Goal: Task Accomplishment & Management: Complete application form

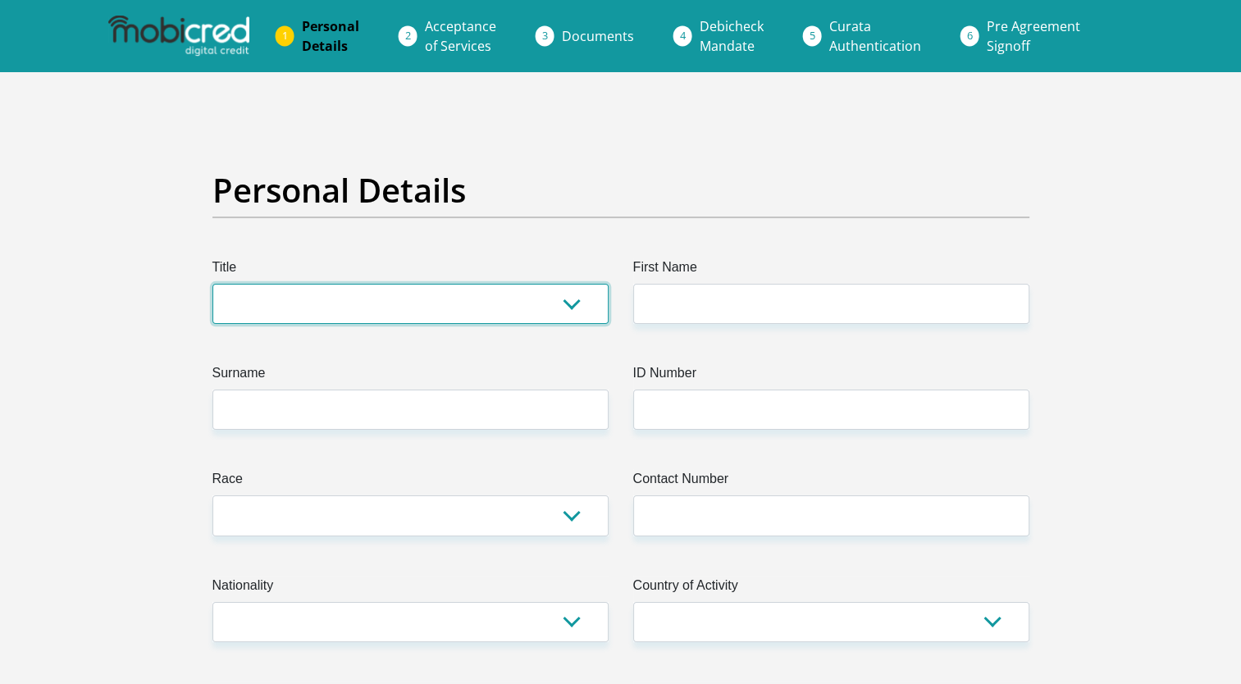
click at [458, 313] on select "Mr Ms Mrs Dr [PERSON_NAME]" at bounding box center [410, 304] width 396 height 40
select select "Mr"
click at [212, 284] on select "Mr Ms Mrs Dr [PERSON_NAME]" at bounding box center [410, 304] width 396 height 40
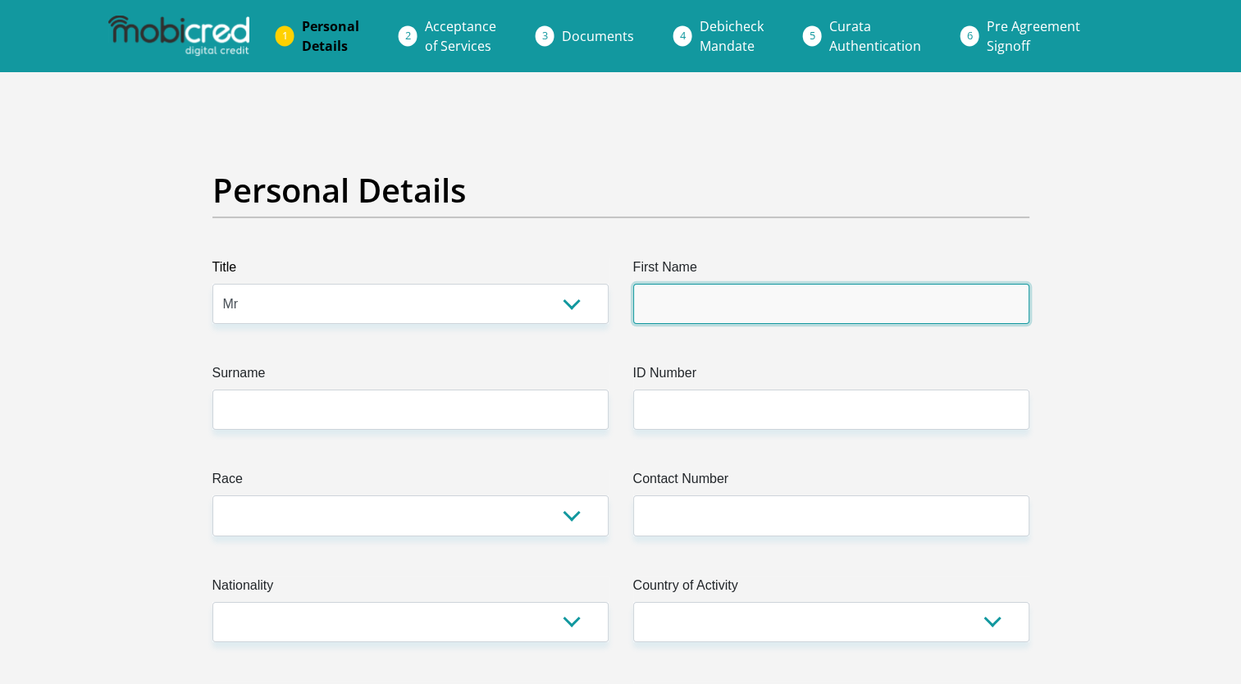
click at [756, 304] on input "First Name" at bounding box center [831, 304] width 396 height 40
type input "MfundoNqobaIan"
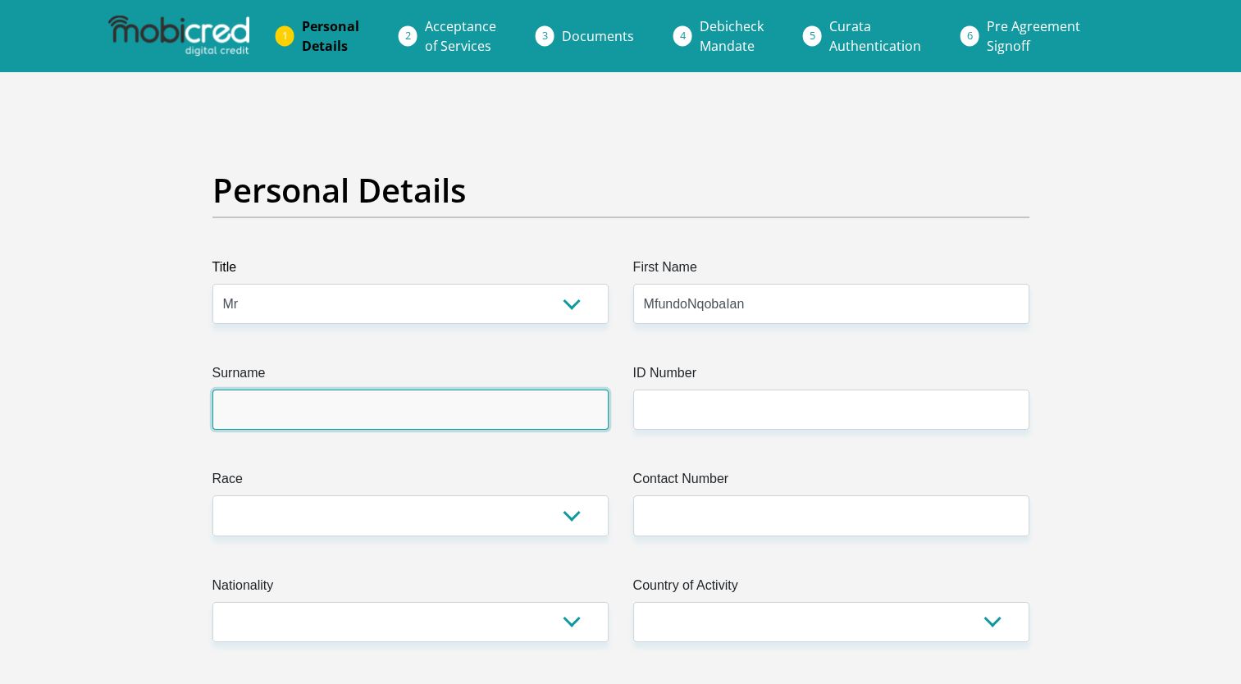
type input "Mdlalose"
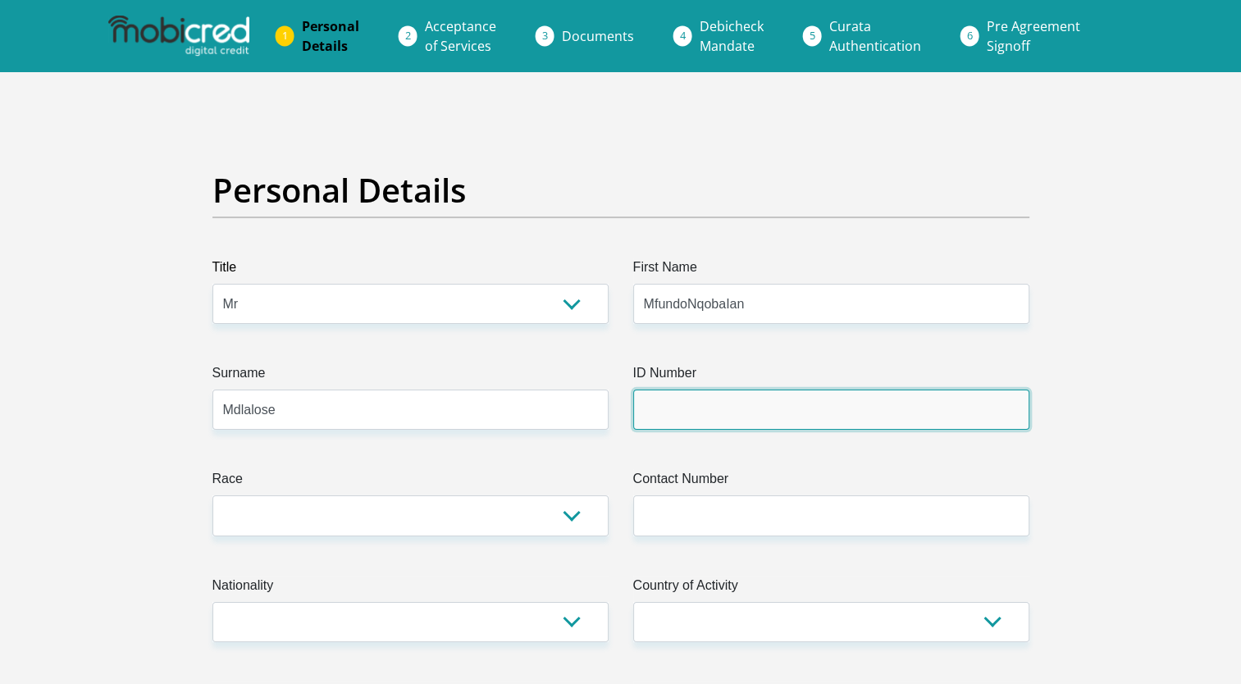
type input "Expeditors International"
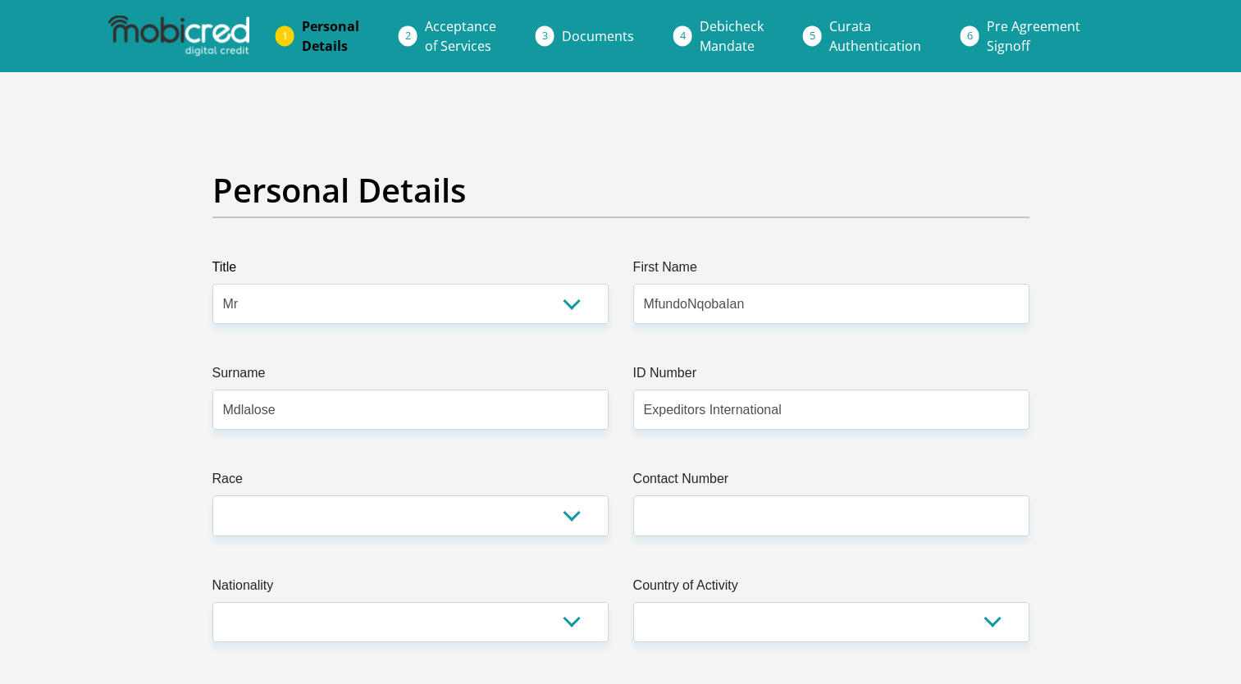
type input "0679791710"
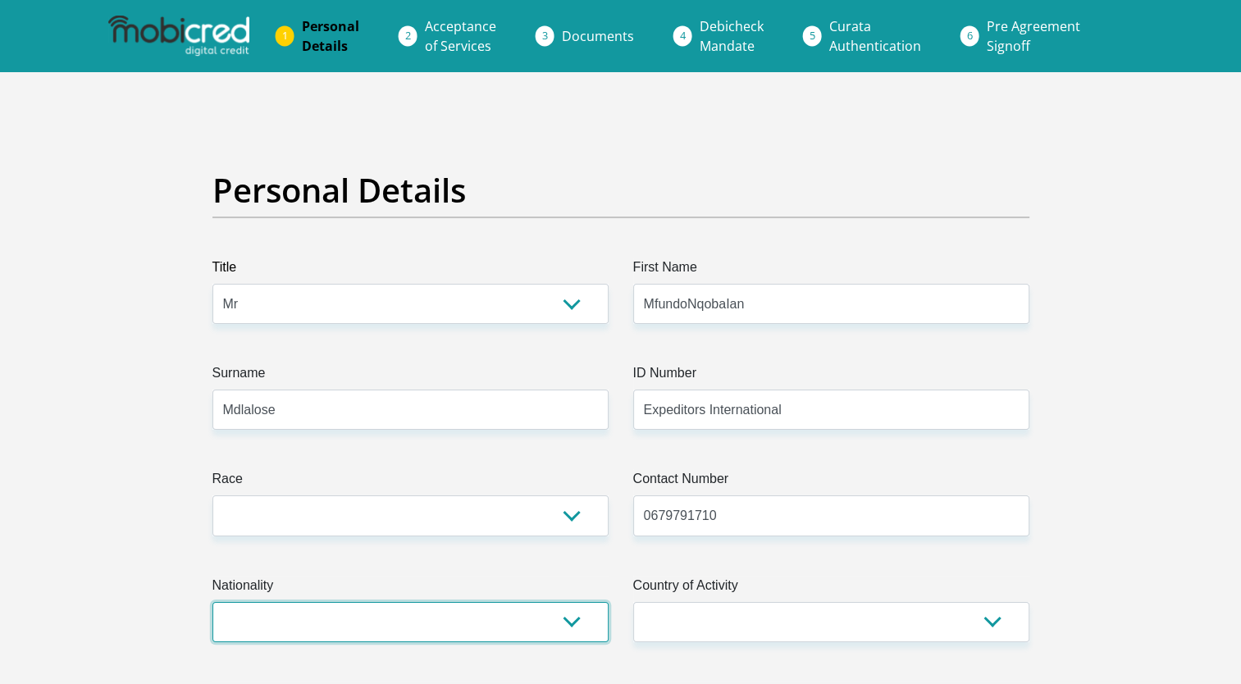
select select "ZAF"
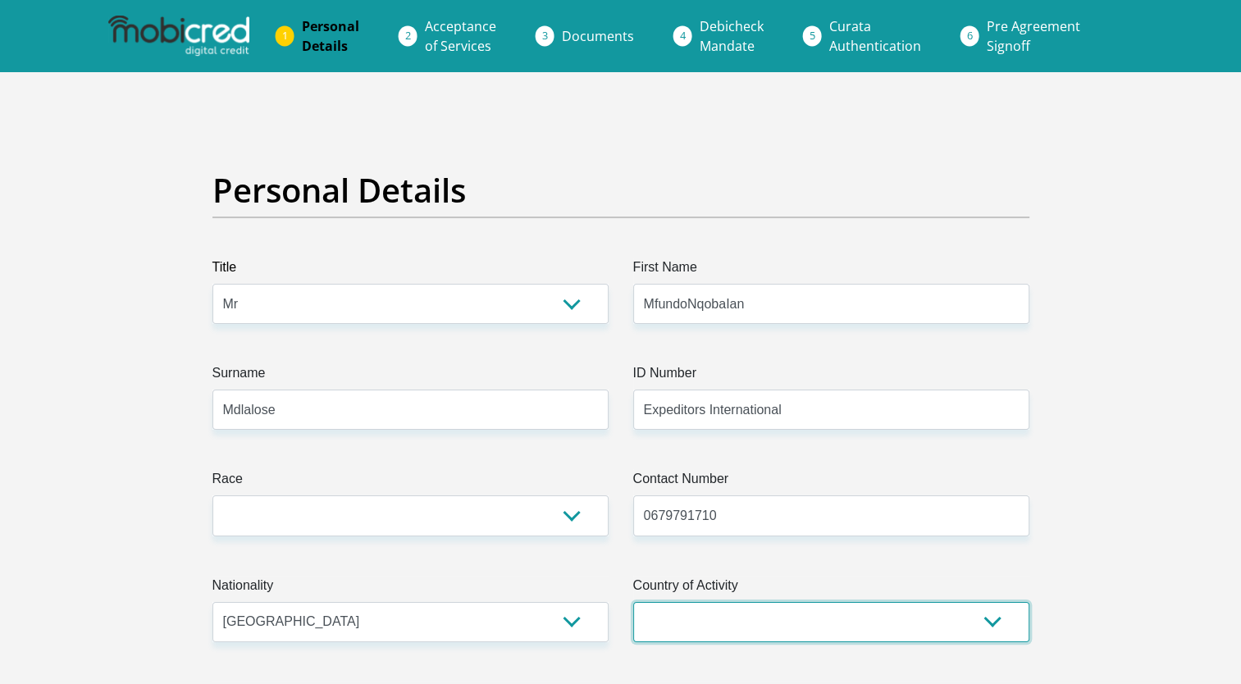
select select "ZAF"
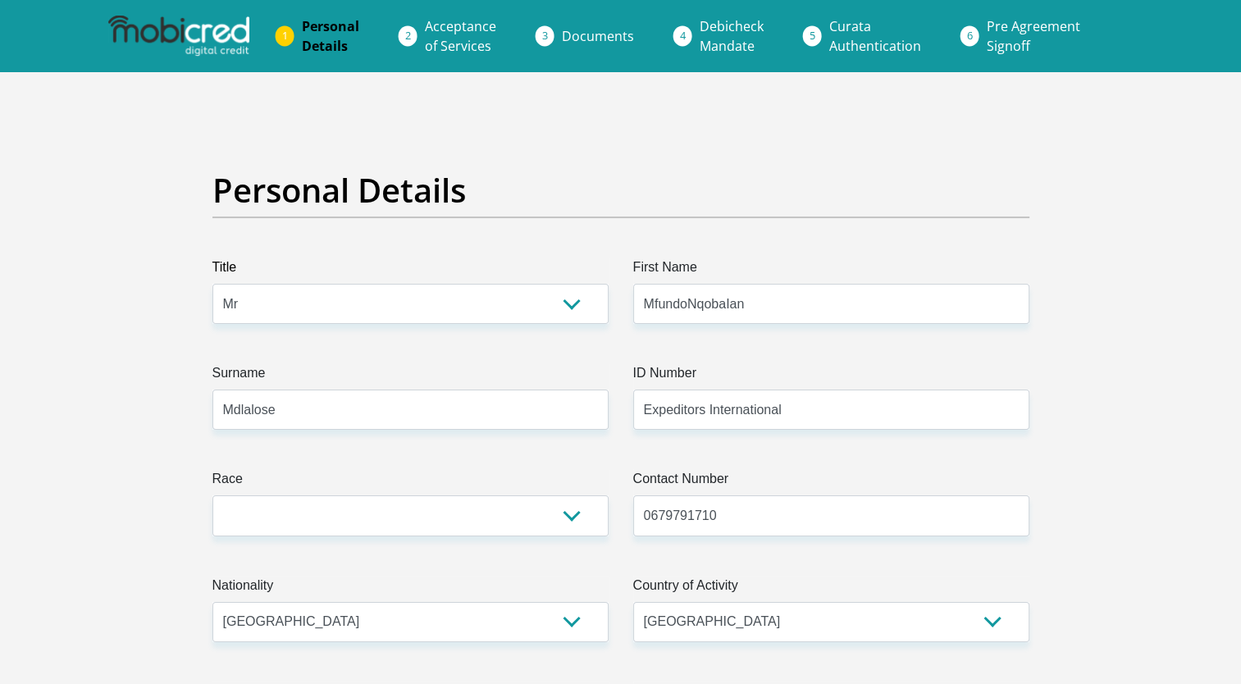
type input "100.00"
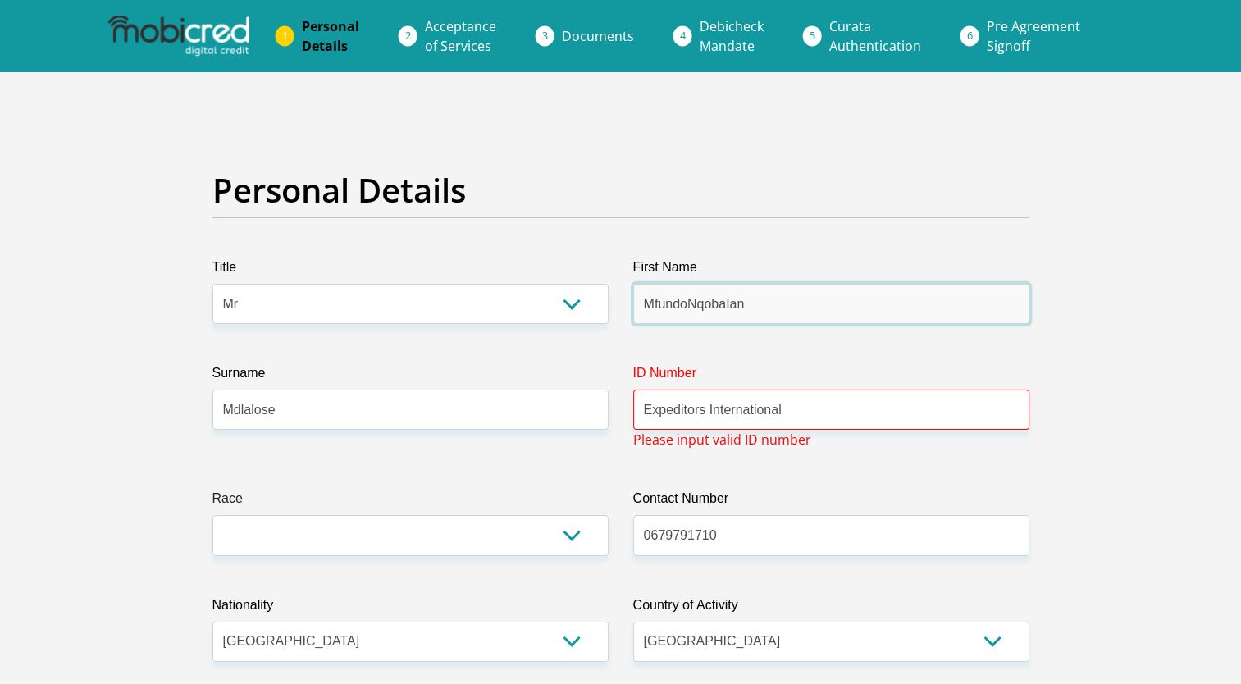
type input "MfundoNqobaIan"
drag, startPoint x: 781, startPoint y: 405, endPoint x: 349, endPoint y: 435, distance: 432.3
type input "0"
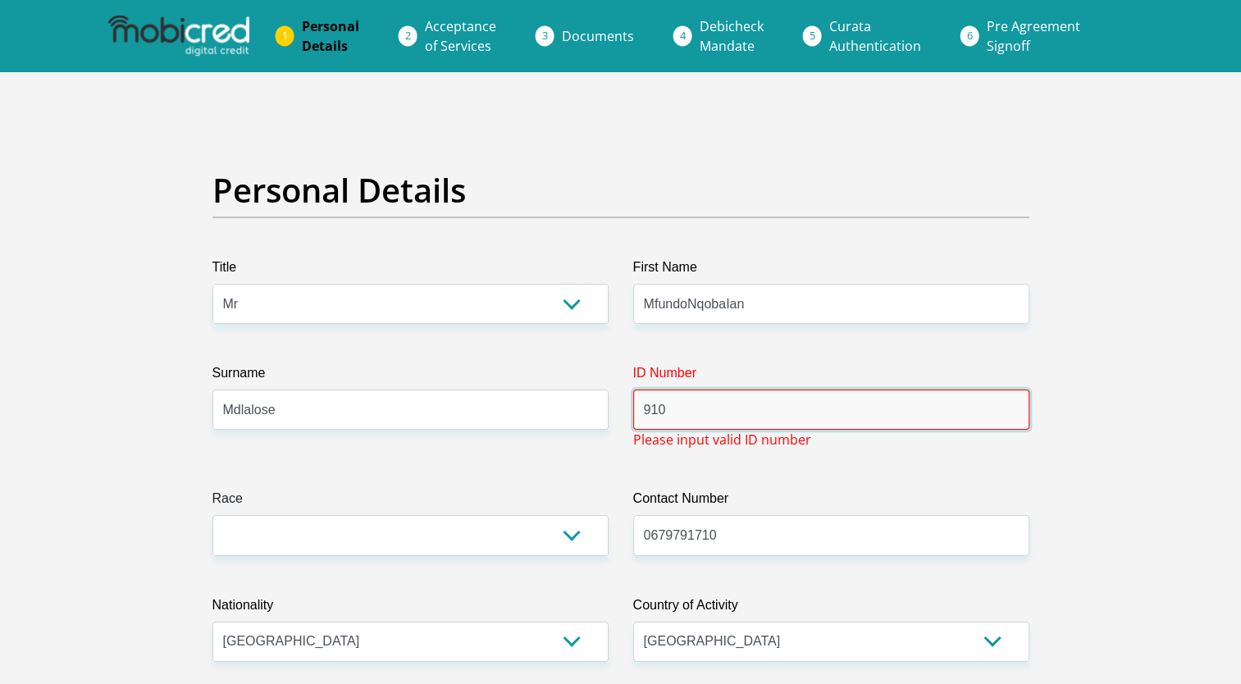
type input "9101105220088"
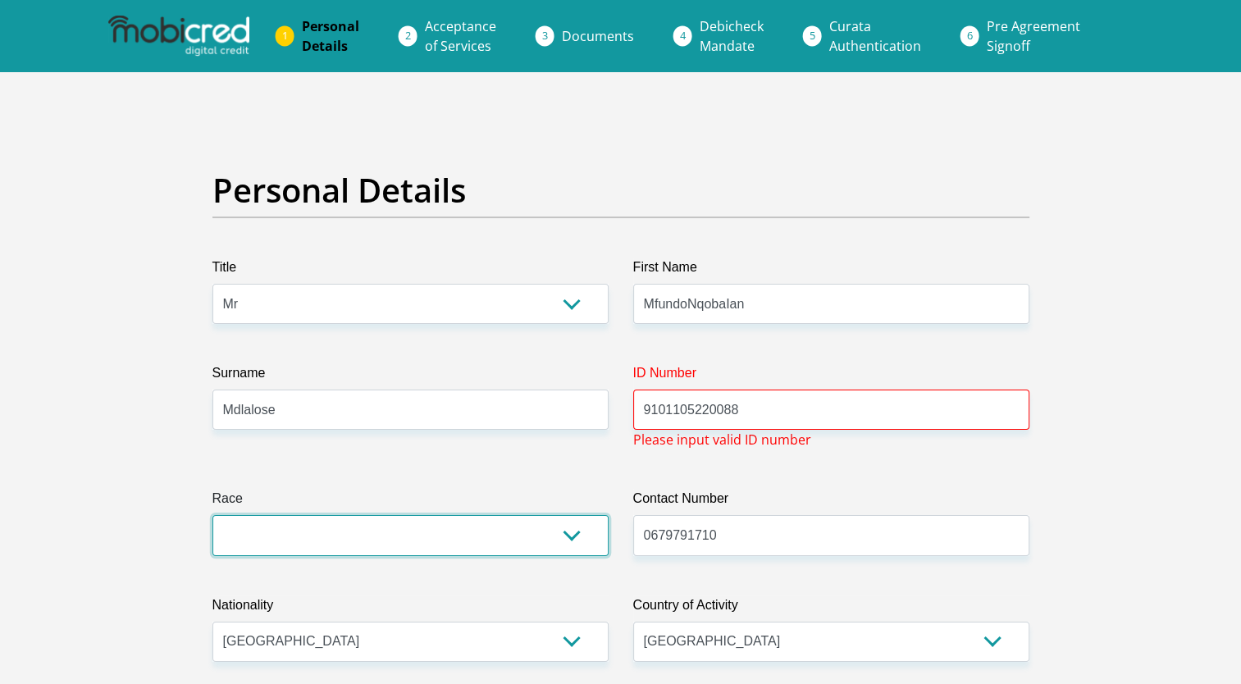
select select "1"
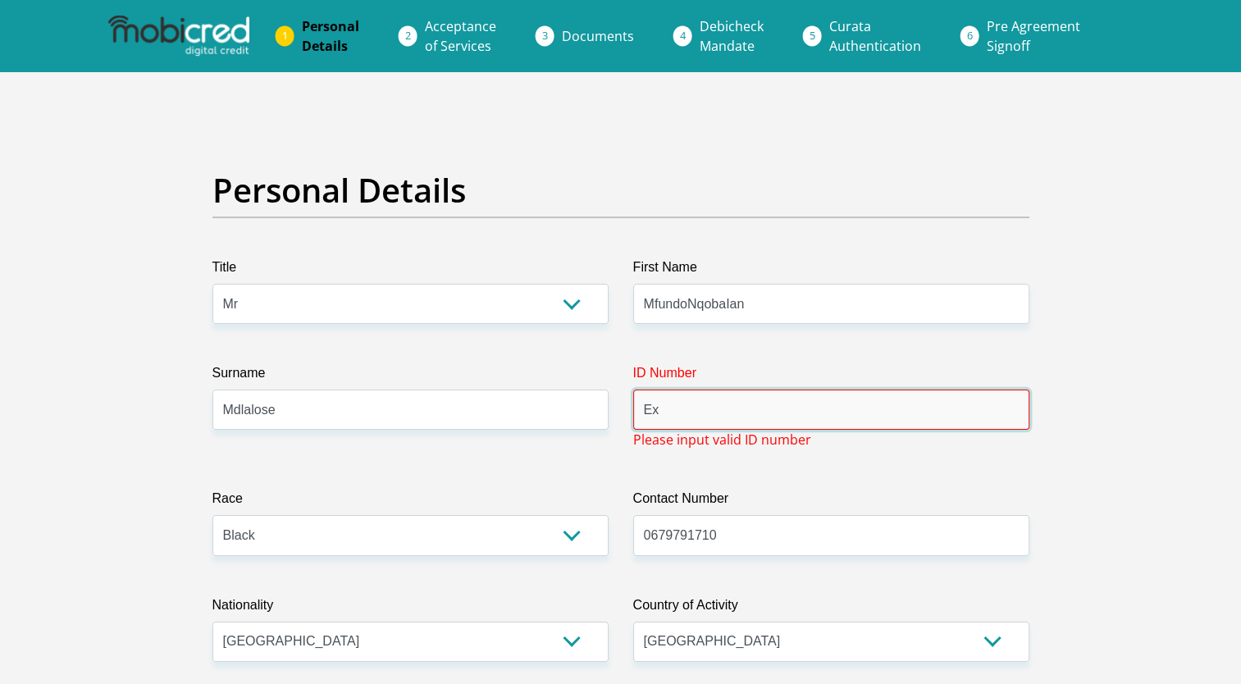
type input "E"
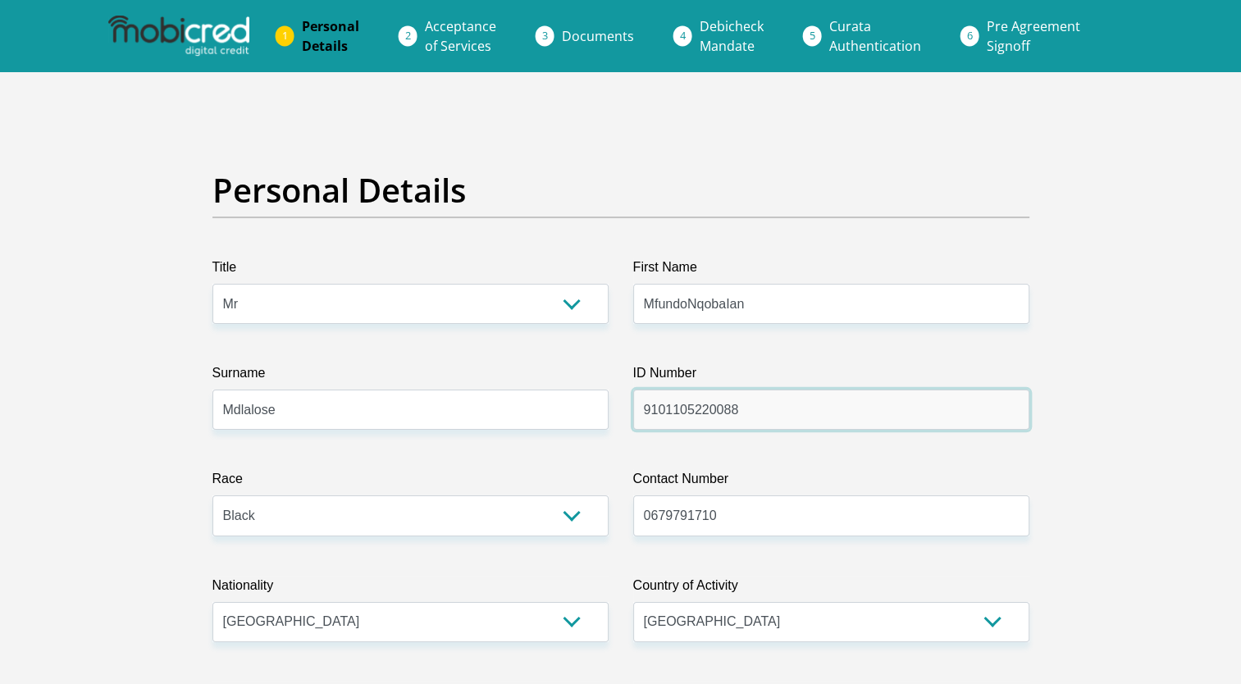
type input "9101105220088"
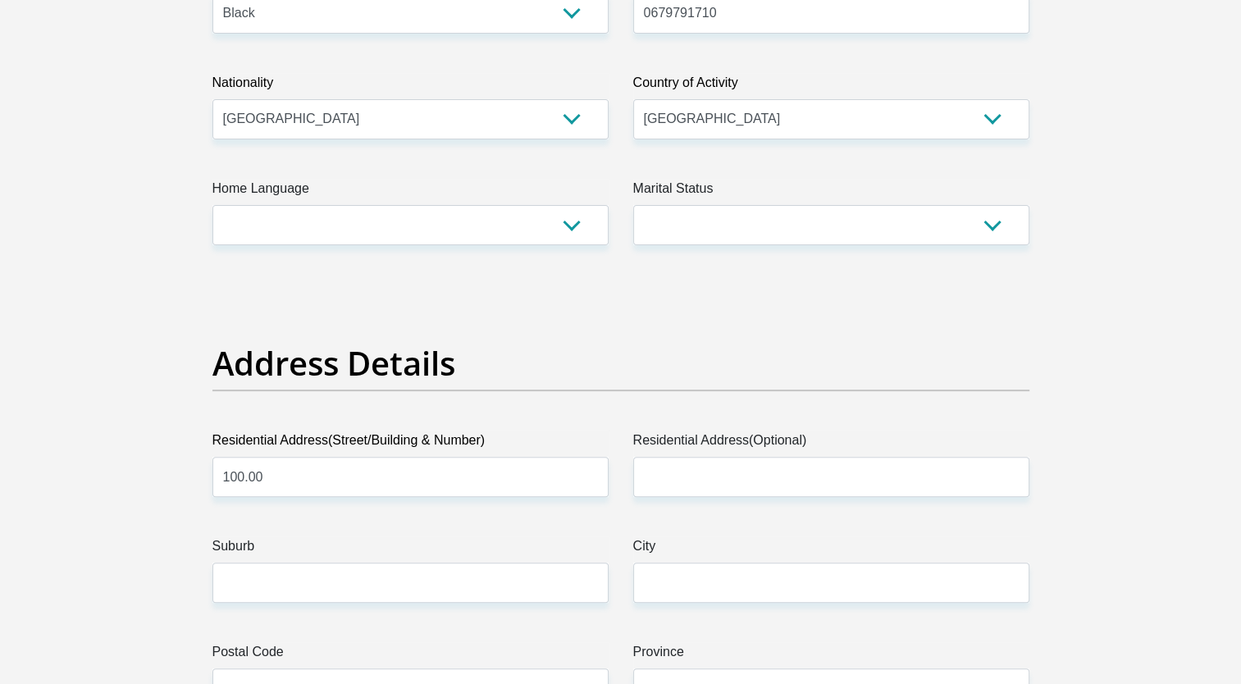
scroll to position [546, 0]
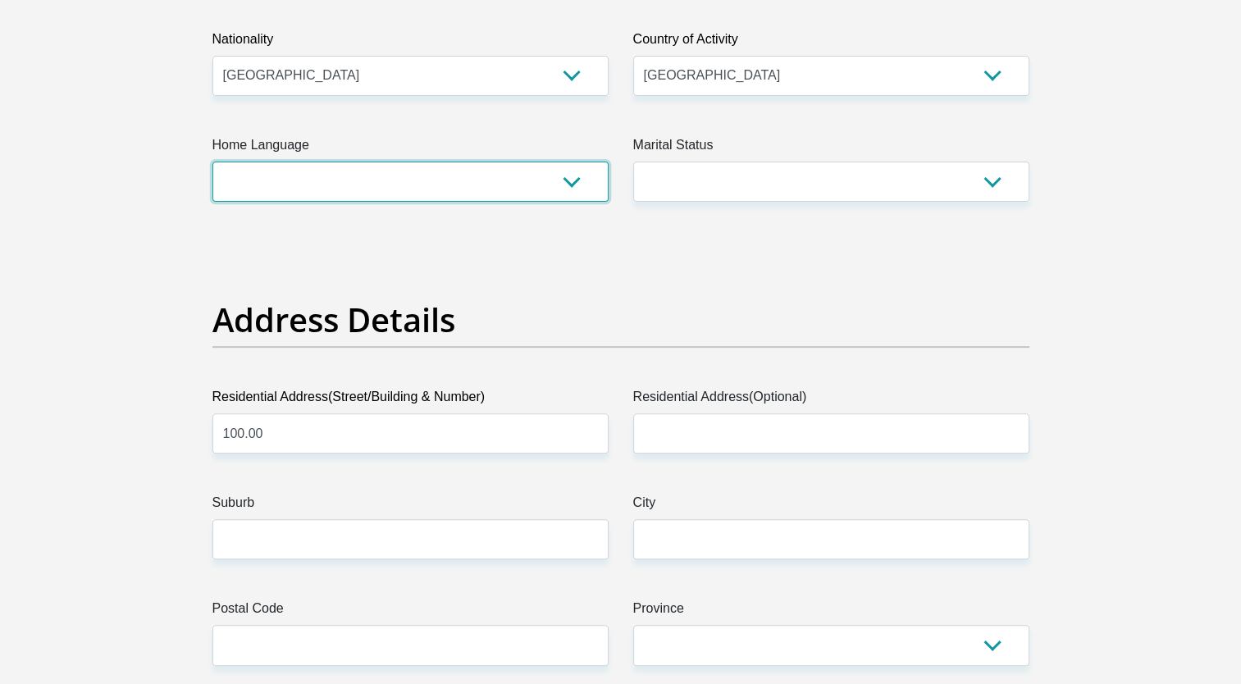
click at [572, 184] on select "Afrikaans English Sepedi South Ndebele Southern Sotho Swati Tsonga Tswana Venda…" at bounding box center [410, 182] width 396 height 40
select select "[DATE]"
click at [212, 162] on select "Afrikaans English Sepedi South Ndebele Southern Sotho Swati Tsonga Tswana Venda…" at bounding box center [410, 182] width 396 height 40
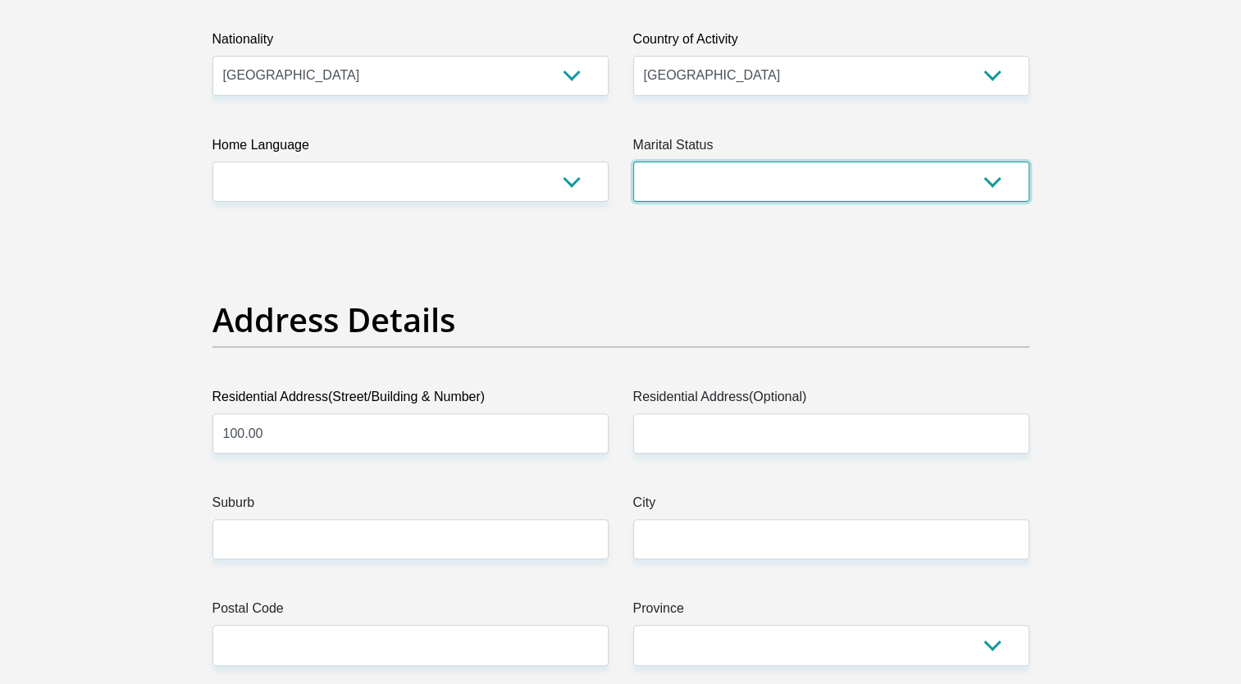
click at [810, 183] on select "Married ANC Single Divorced Widowed Married COP or Customary Law" at bounding box center [831, 182] width 396 height 40
select select "2"
click at [633, 162] on select "Married ANC Single Divorced Widowed Married COP or Customary Law" at bounding box center [831, 182] width 396 height 40
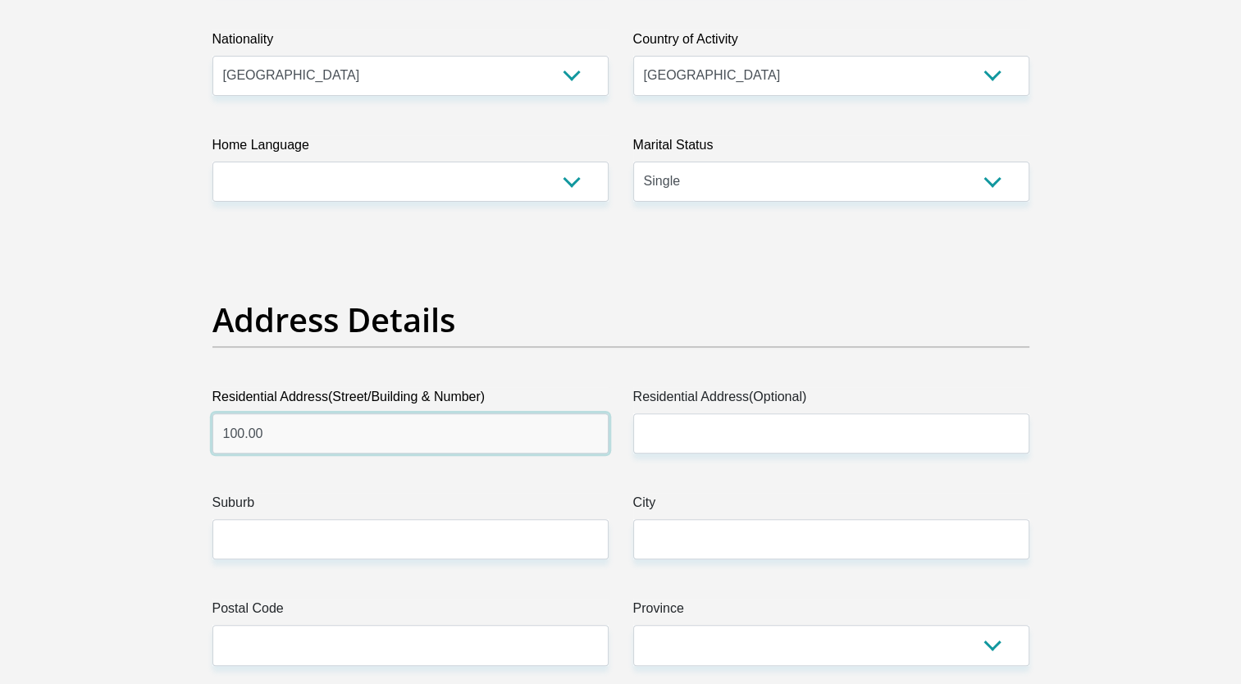
drag, startPoint x: 454, startPoint y: 435, endPoint x: 56, endPoint y: 423, distance: 398.7
type input "[STREET_ADDRESS]"
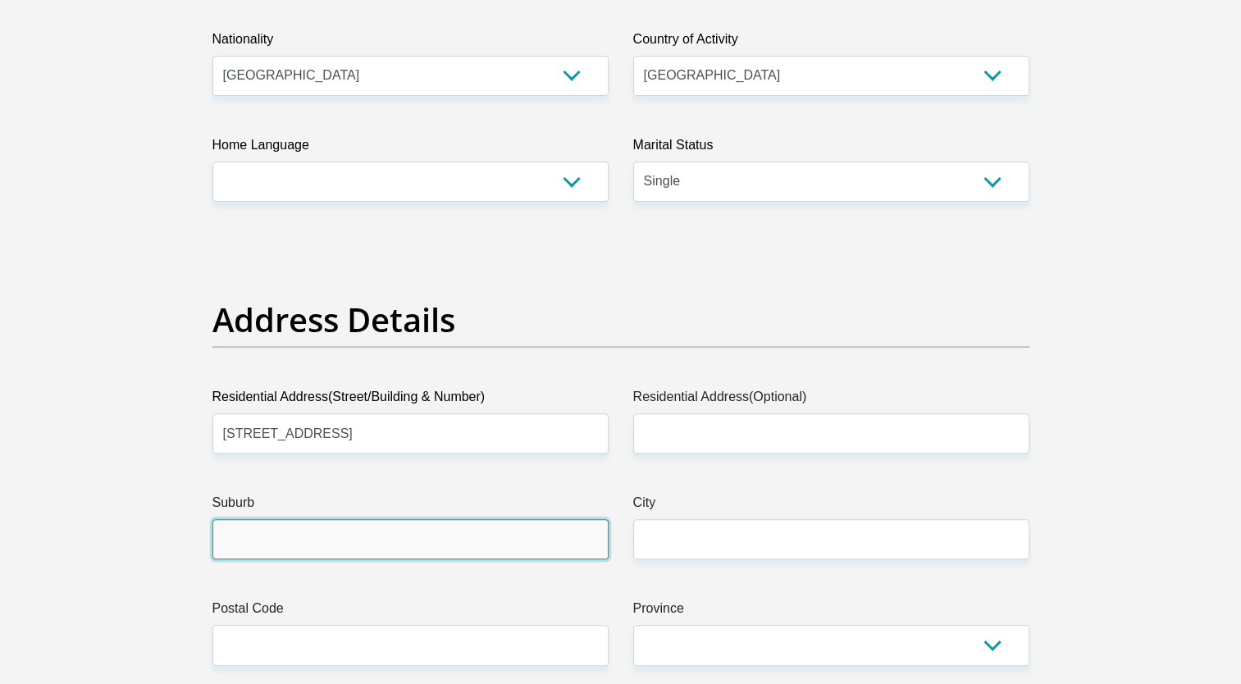
click at [380, 546] on input "Suburb" at bounding box center [410, 539] width 396 height 40
type input "Eersteriver"
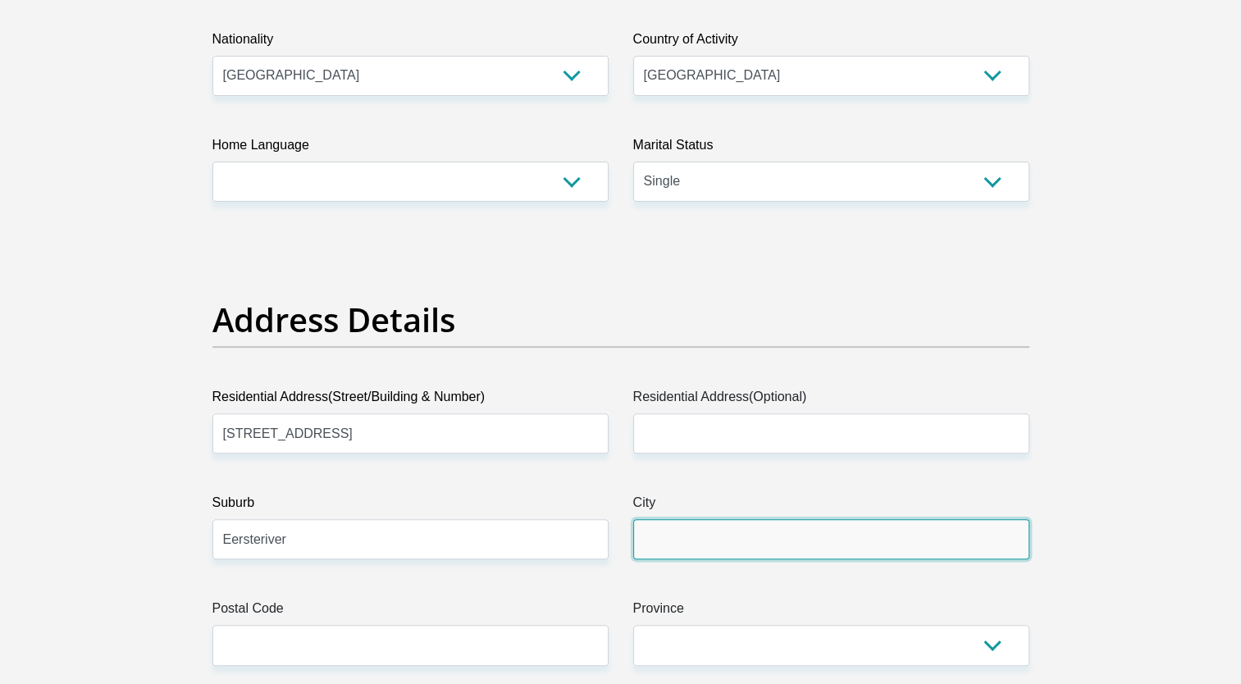
click at [709, 549] on input "City" at bounding box center [831, 539] width 396 height 40
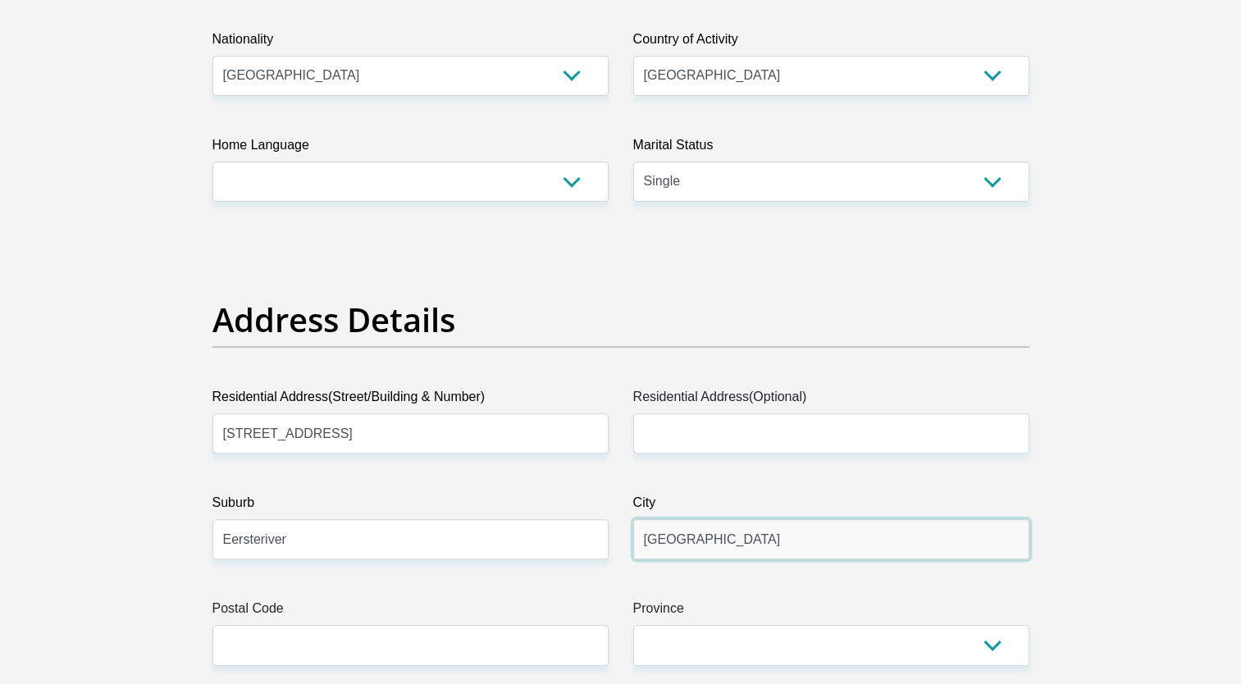
type input "[GEOGRAPHIC_DATA]"
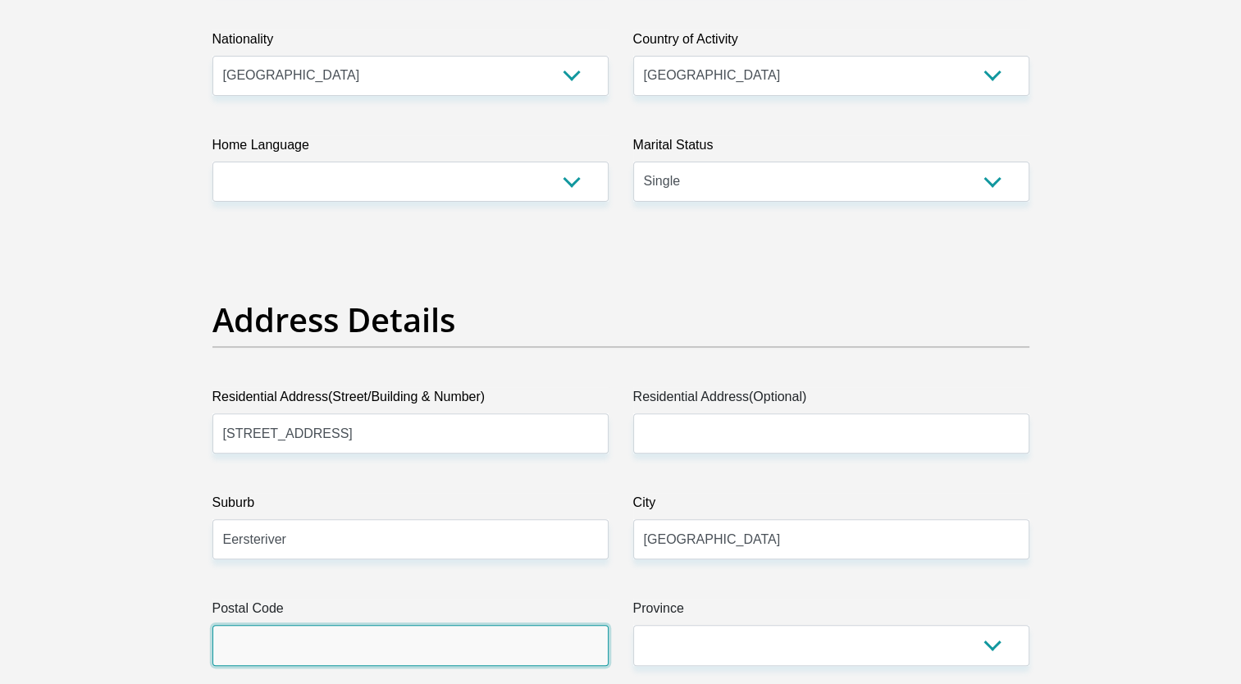
click at [544, 648] on input "Postal Code" at bounding box center [410, 645] width 396 height 40
type input "1609"
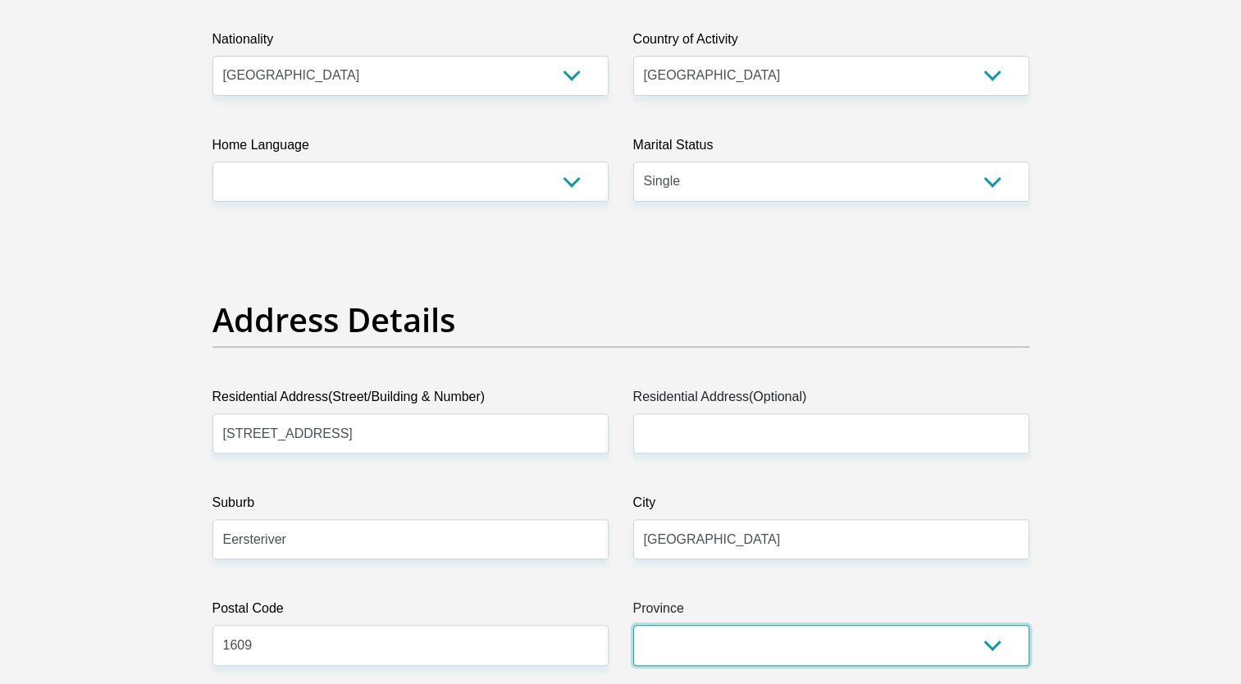
click at [958, 640] on select "Eastern Cape Free State [GEOGRAPHIC_DATA] [GEOGRAPHIC_DATA][DATE] [GEOGRAPHIC_D…" at bounding box center [831, 645] width 396 height 40
select select "Western Cape"
click at [633, 625] on select "Eastern Cape Free State [GEOGRAPHIC_DATA] [GEOGRAPHIC_DATA][DATE] [GEOGRAPHIC_D…" at bounding box center [831, 645] width 396 height 40
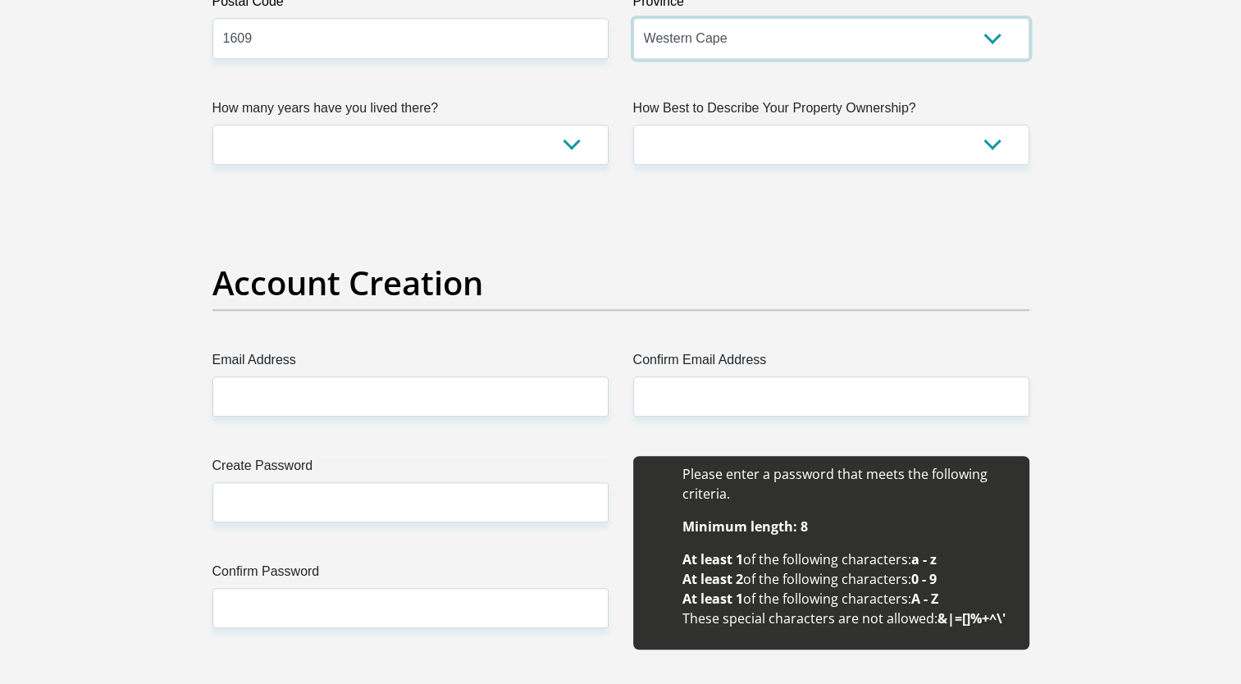
scroll to position [1141, 0]
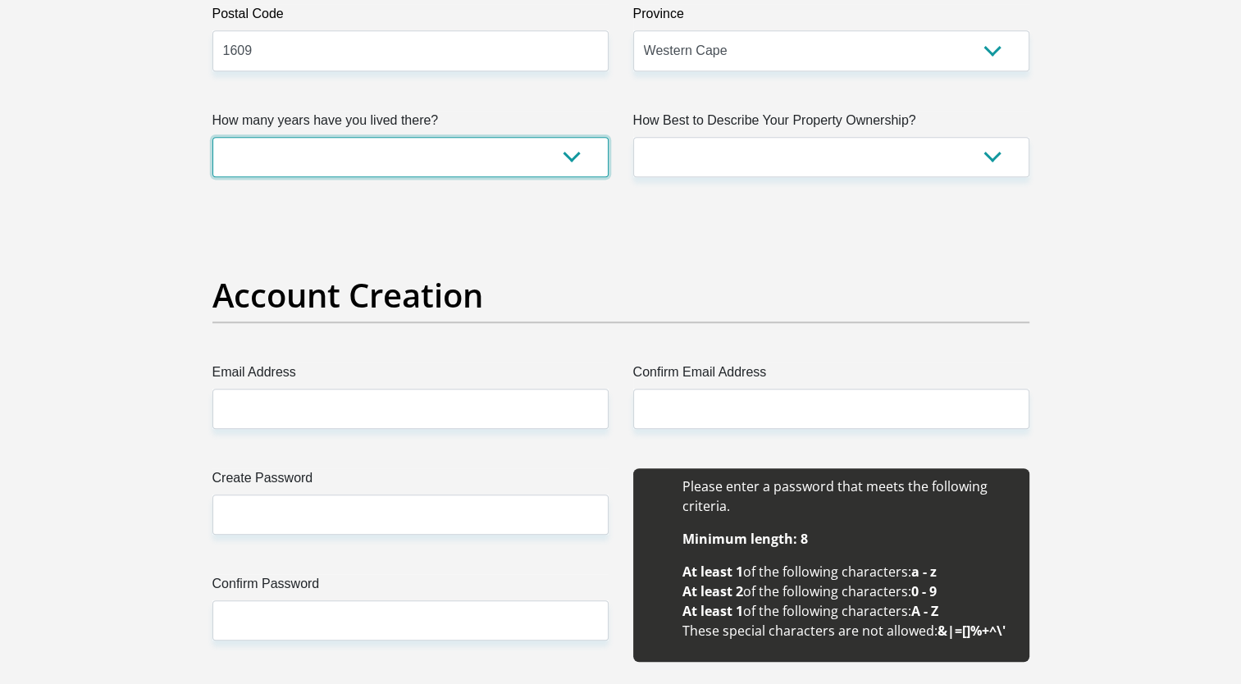
click at [552, 164] on select "less than 1 year 1-3 years 3-5 years 5+ years" at bounding box center [410, 157] width 396 height 40
select select "0"
click at [212, 137] on select "less than 1 year 1-3 years 3-5 years 5+ years" at bounding box center [410, 157] width 396 height 40
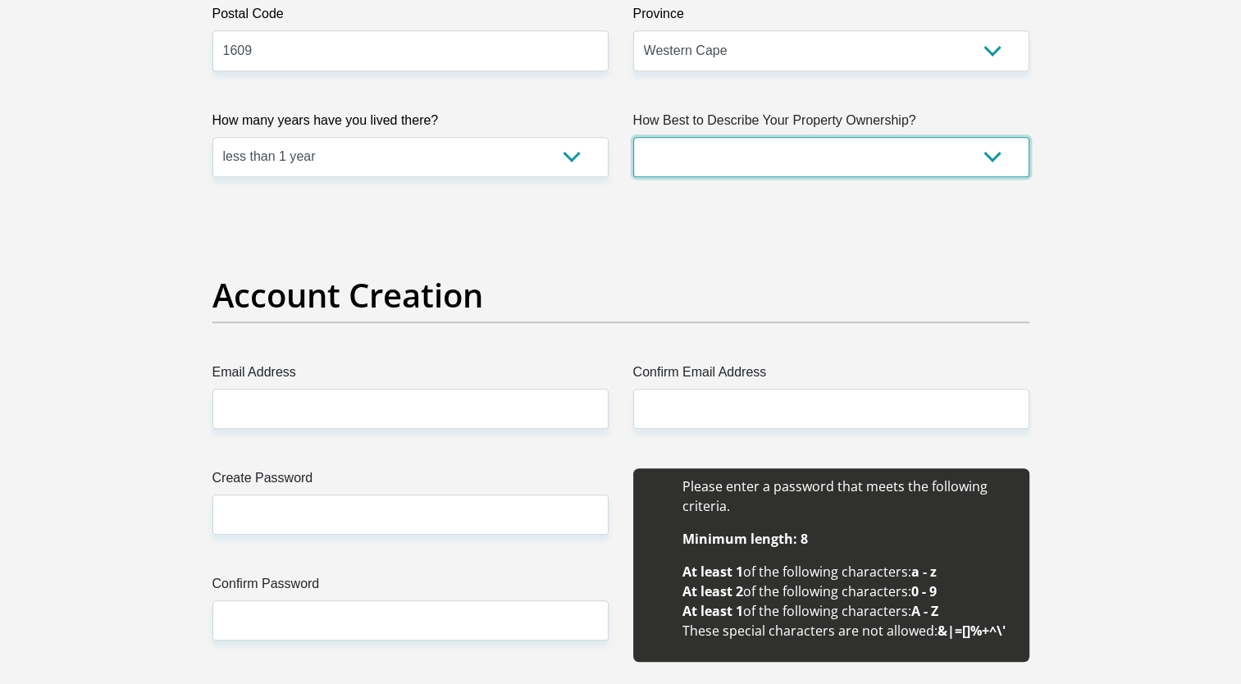
click at [784, 162] on select "Owned Rented Family Owned Company Dwelling" at bounding box center [831, 157] width 396 height 40
select select "Rented"
click at [633, 137] on select "Owned Rented Family Owned Company Dwelling" at bounding box center [831, 157] width 396 height 40
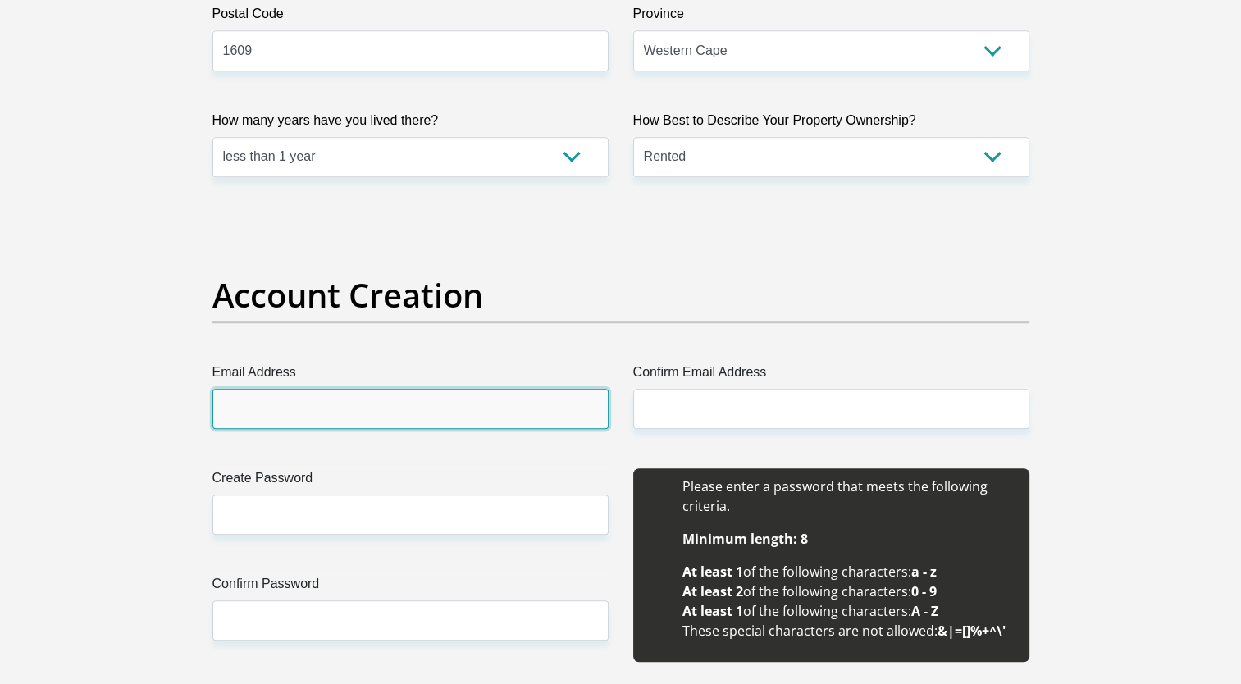
click at [426, 403] on input "Email Address" at bounding box center [410, 409] width 396 height 40
type input "[EMAIL_ADDRESS][DOMAIN_NAME]"
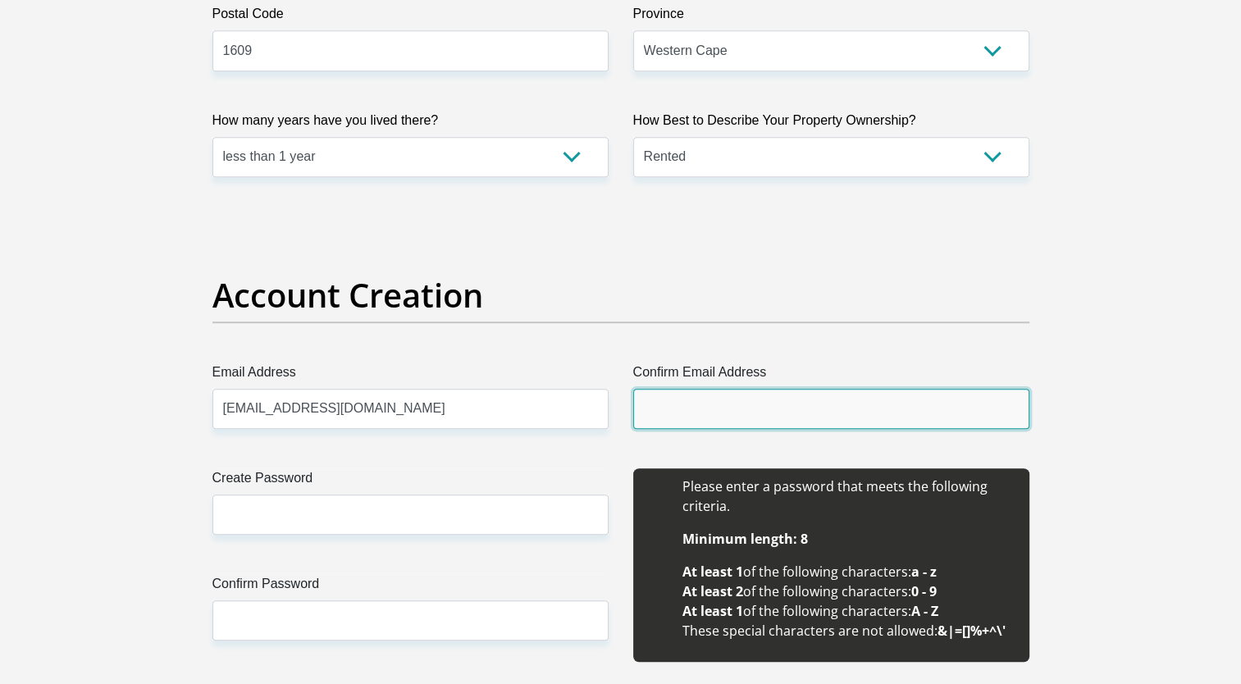
type input "[EMAIL_ADDRESS][DOMAIN_NAME]"
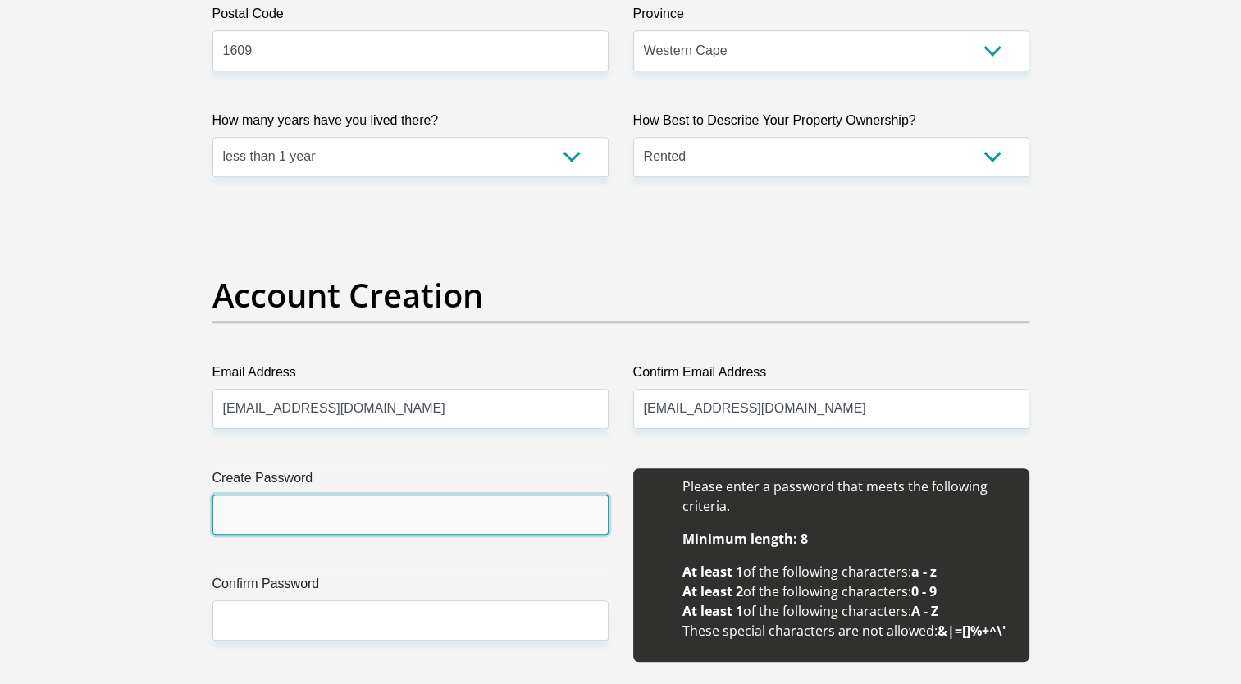
click at [419, 513] on input "Create Password" at bounding box center [410, 514] width 396 height 40
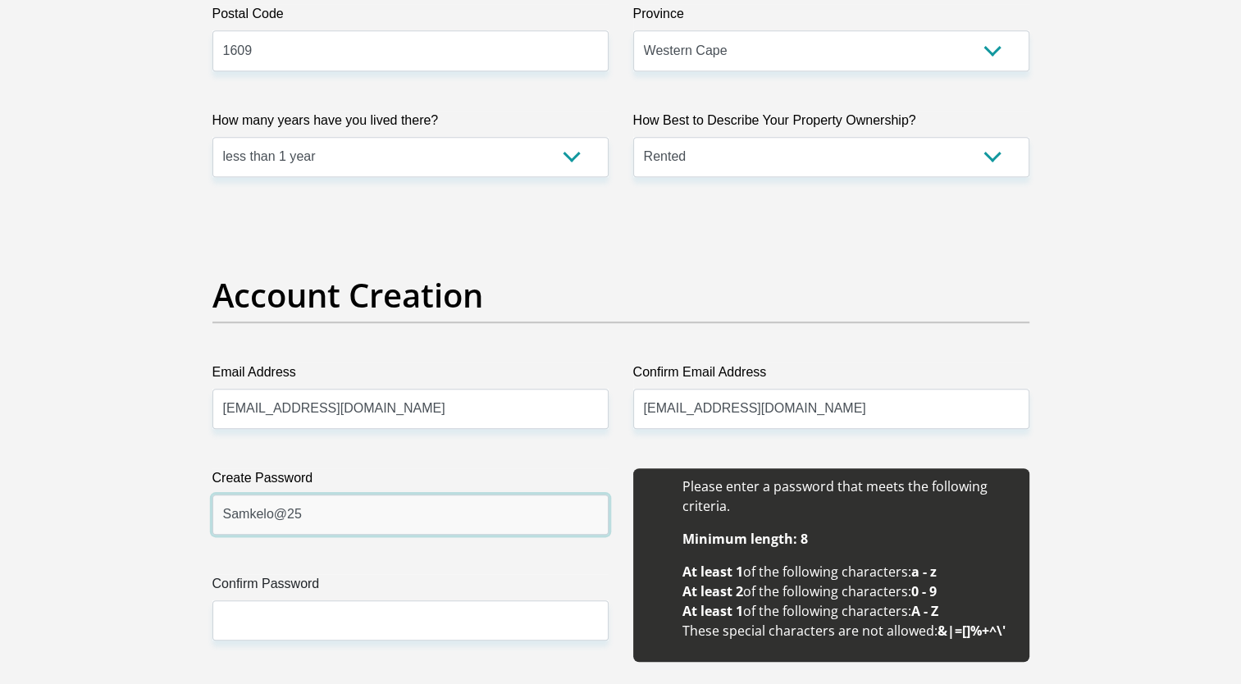
type input "Samkelo@25"
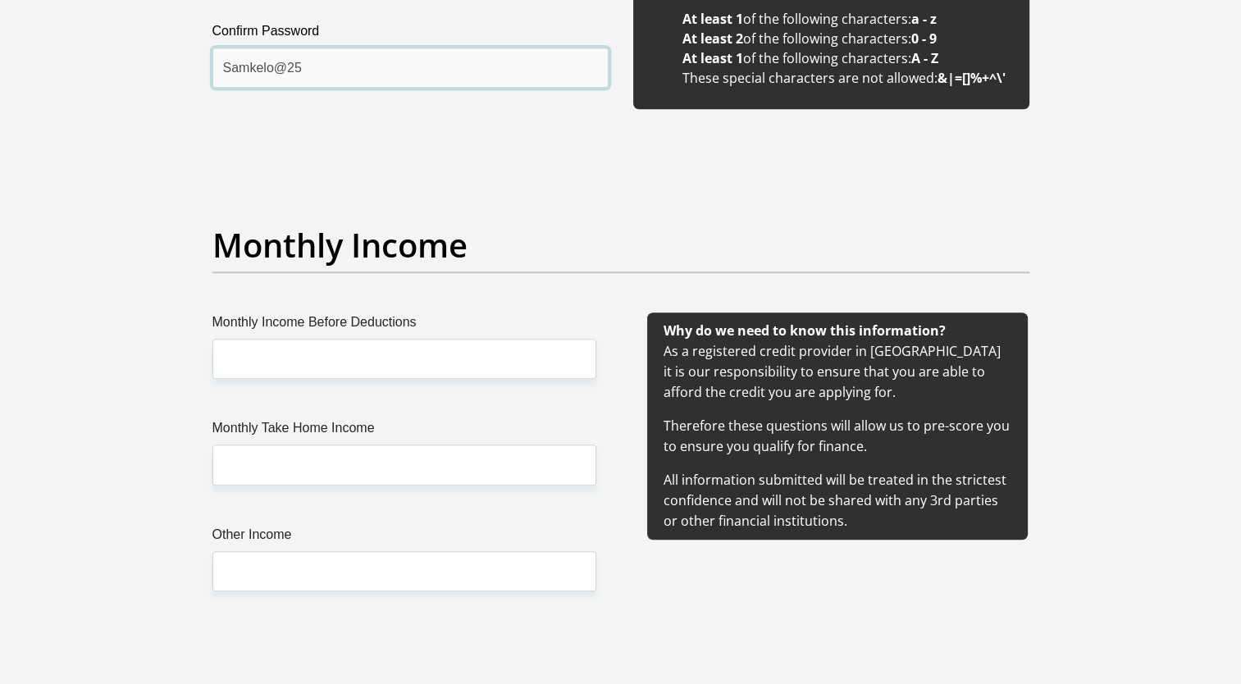
scroll to position [1765, 0]
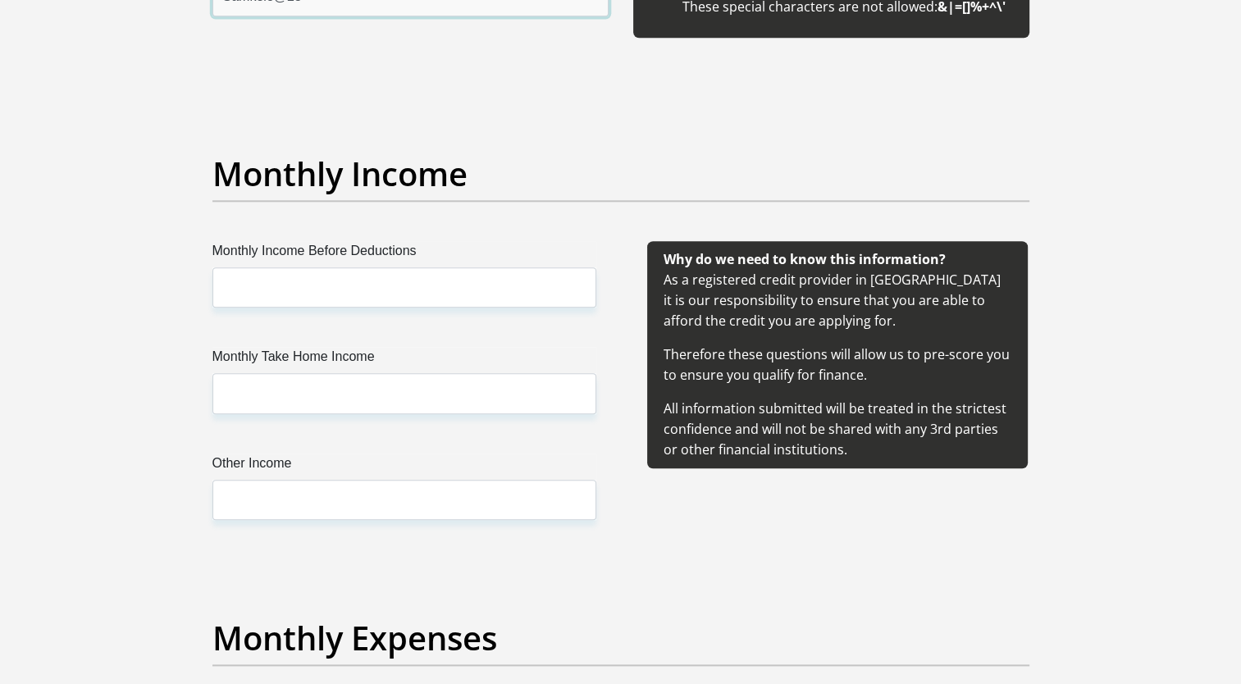
type input "Samkelo@25"
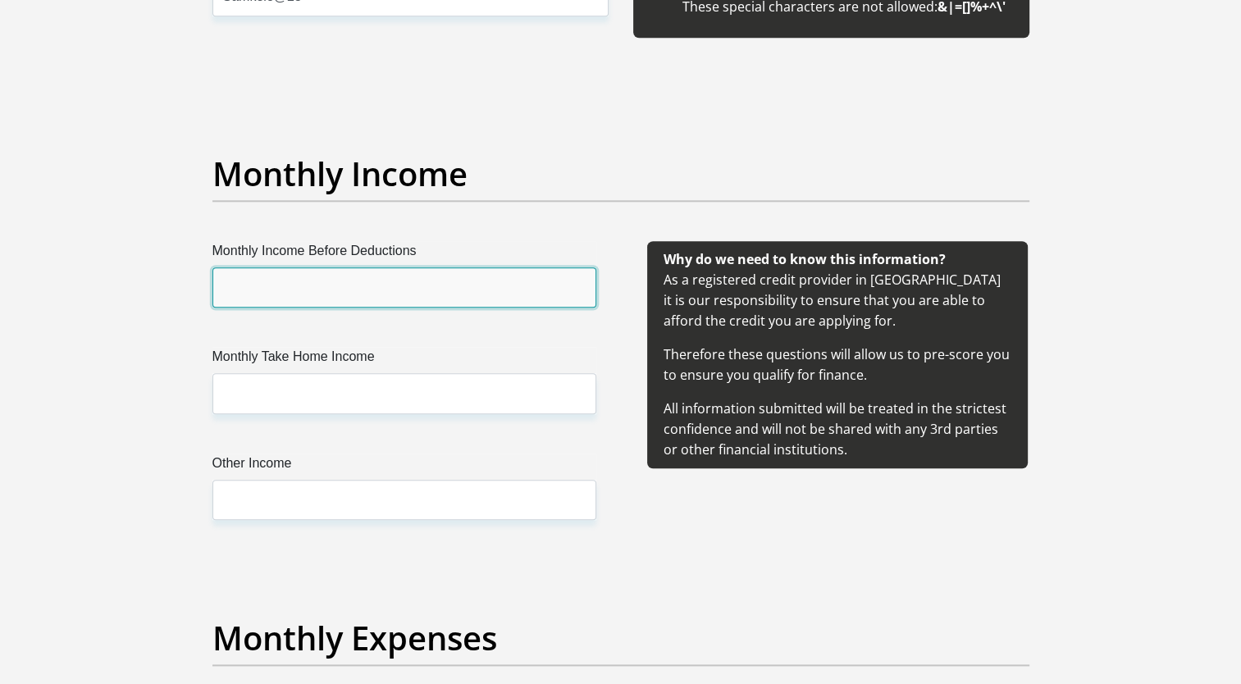
click at [522, 298] on input "Monthly Income Before Deductions" at bounding box center [404, 287] width 384 height 40
type input "32500"
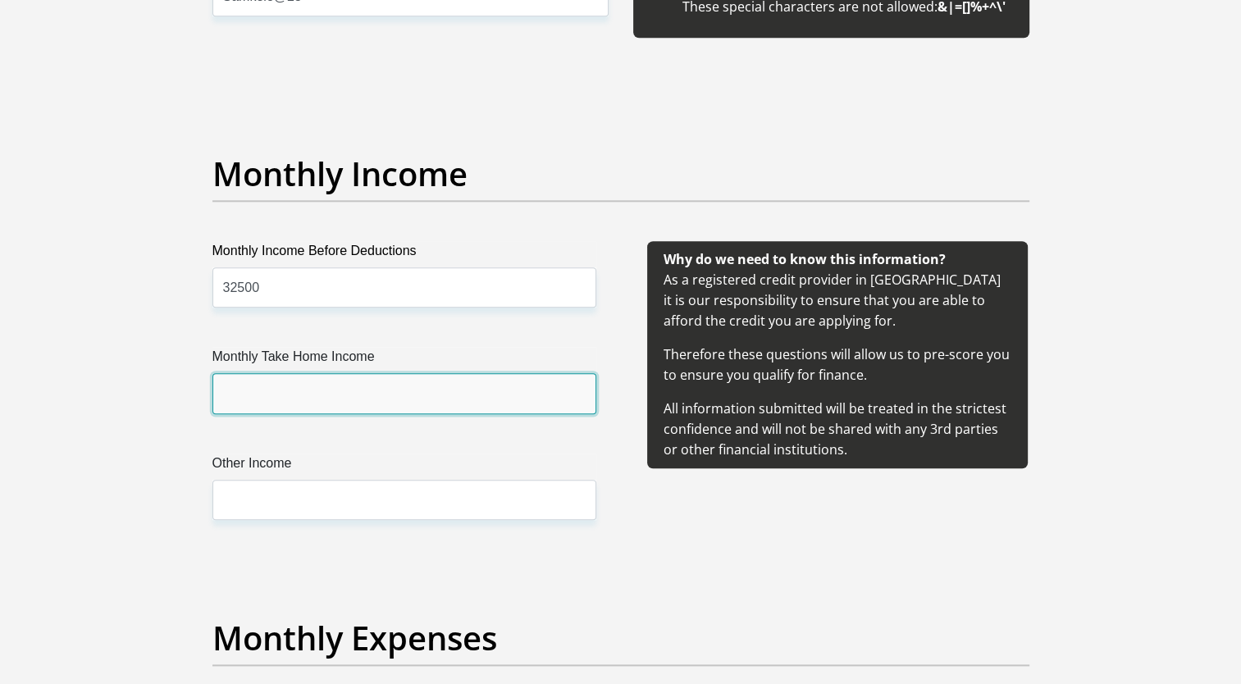
click at [433, 398] on input "Monthly Take Home Income" at bounding box center [404, 393] width 384 height 40
type input "19700"
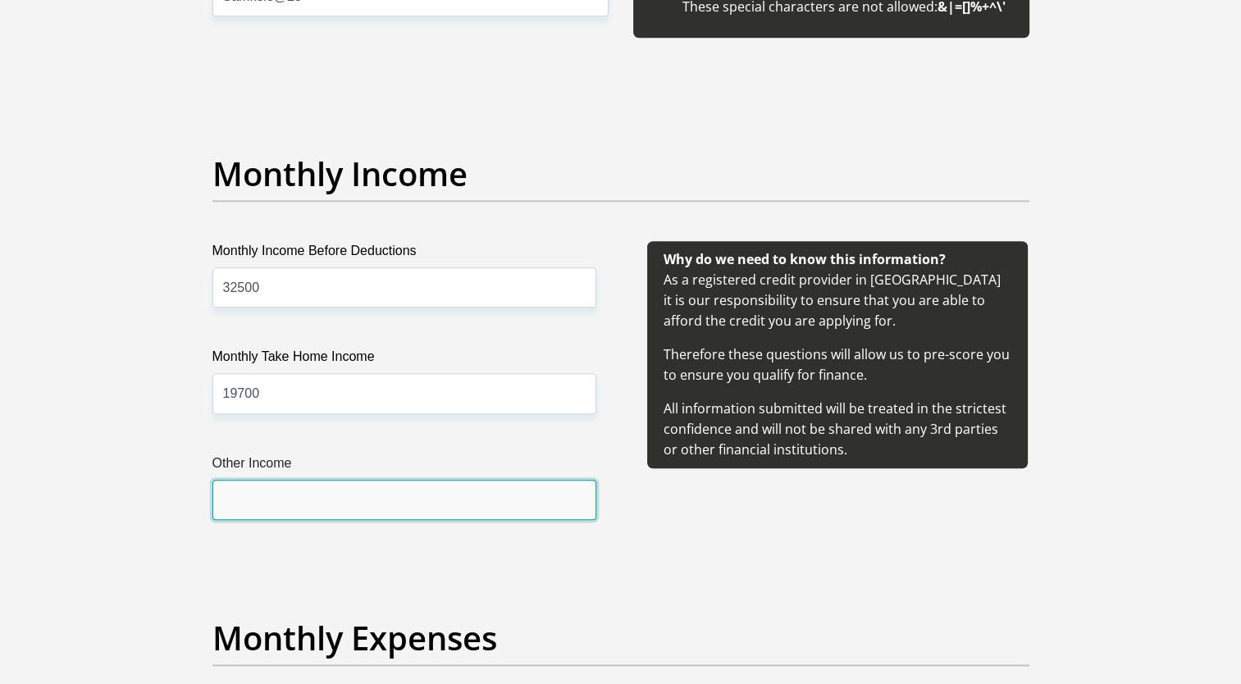
click at [440, 499] on input "Other Income" at bounding box center [404, 500] width 384 height 40
type input "0"
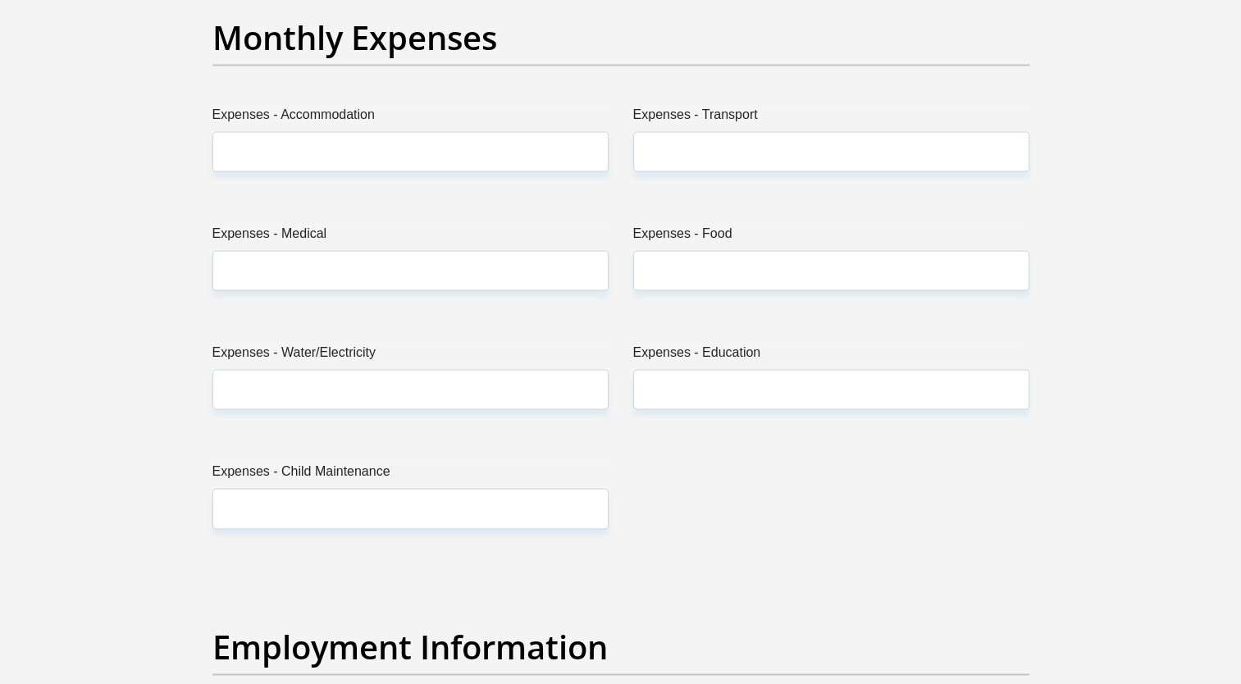
scroll to position [2383, 0]
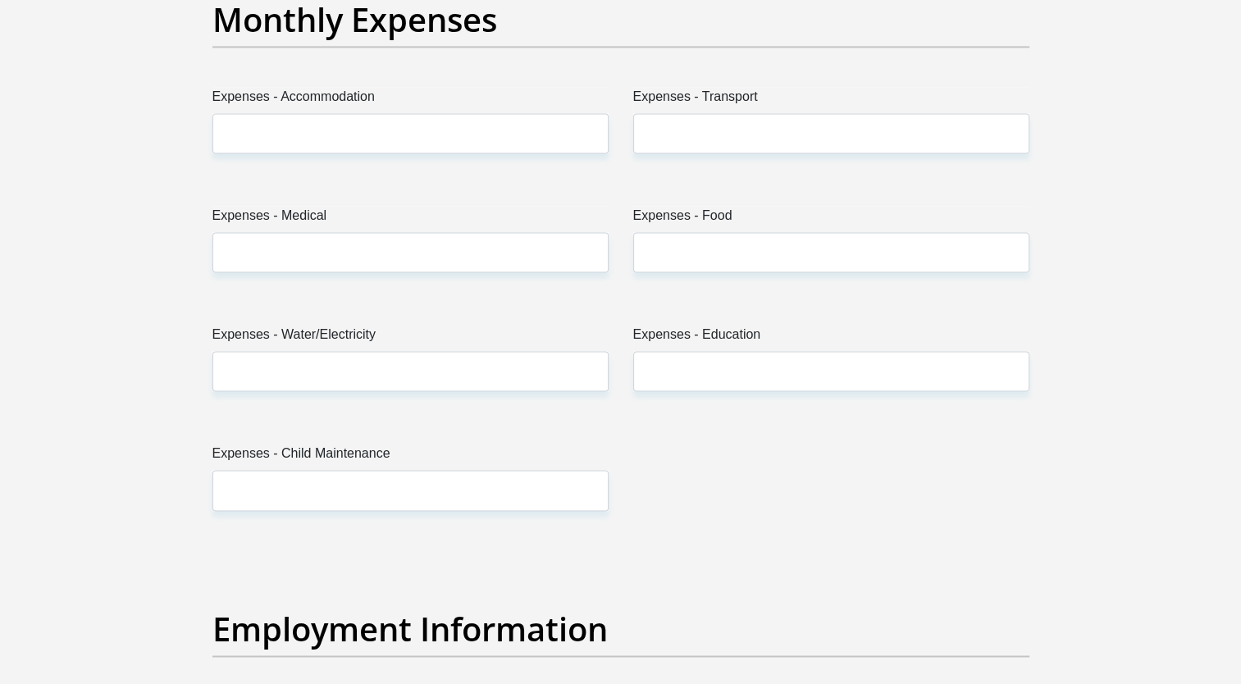
click at [473, 107] on label "Expenses - Accommodation" at bounding box center [410, 100] width 396 height 26
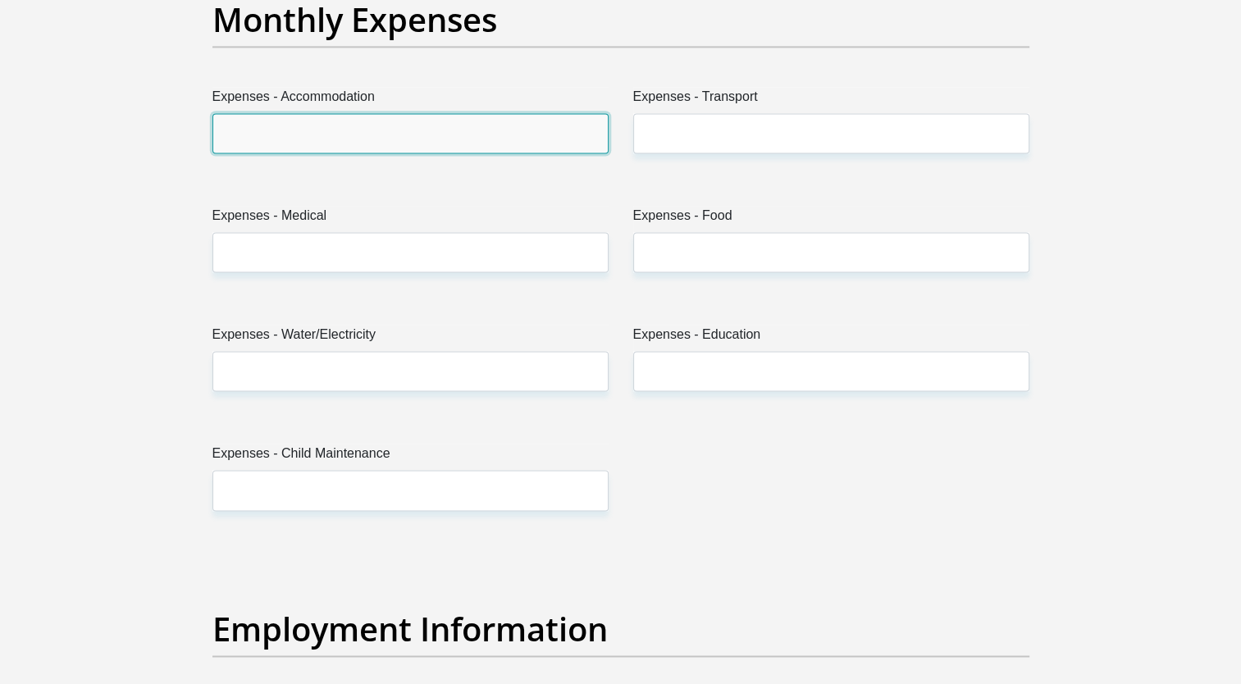
click at [473, 113] on input "Expenses - Accommodation" at bounding box center [410, 133] width 396 height 40
type input "2000"
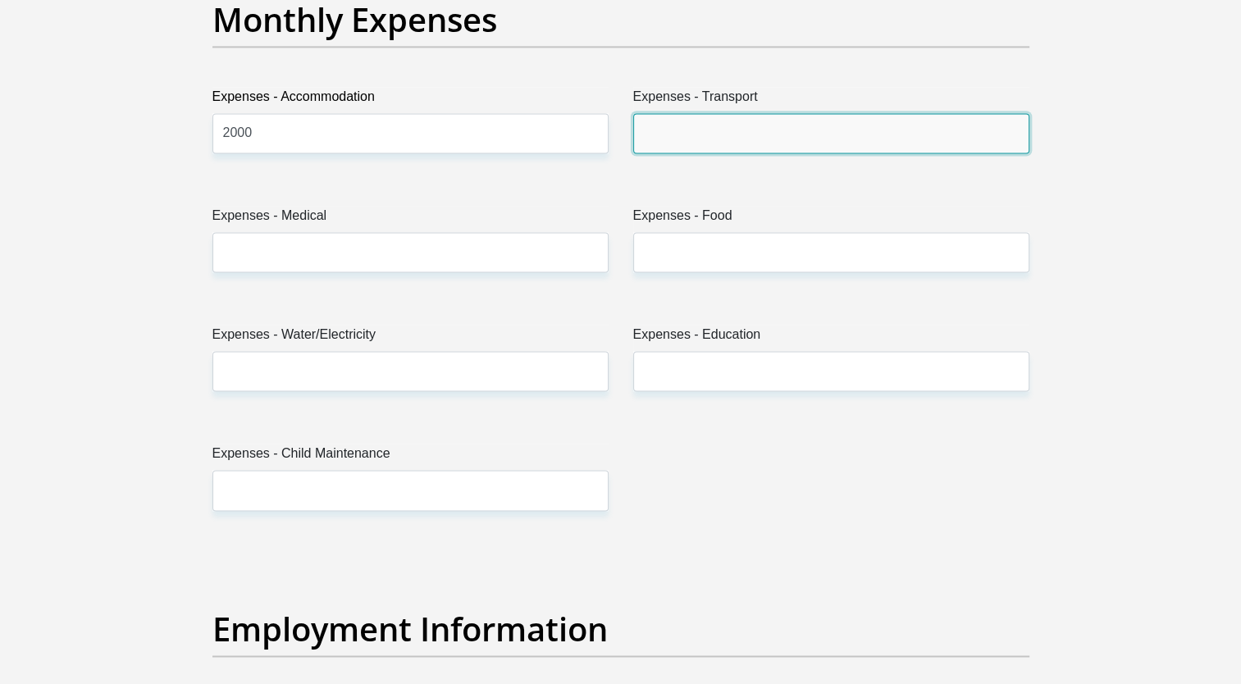
click at [717, 136] on input "Expenses - Transport" at bounding box center [831, 133] width 396 height 40
type input "400"
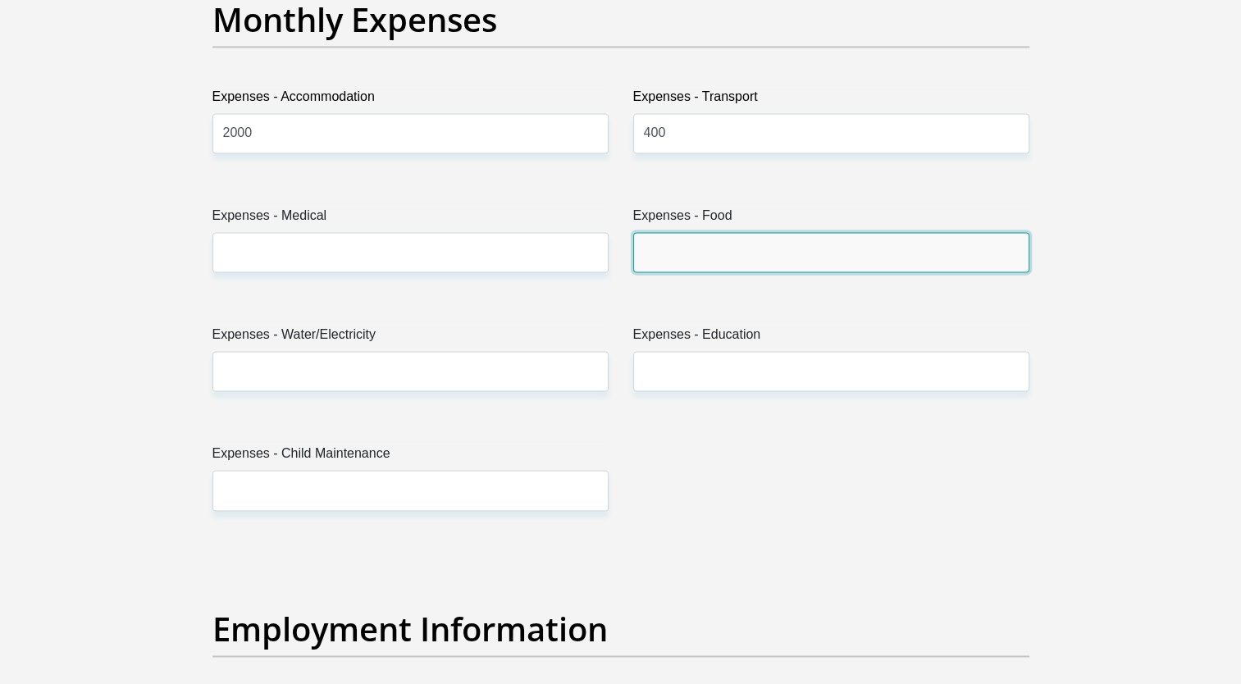
click at [740, 266] on input "Expenses - Food" at bounding box center [831, 252] width 396 height 40
type input "2000"
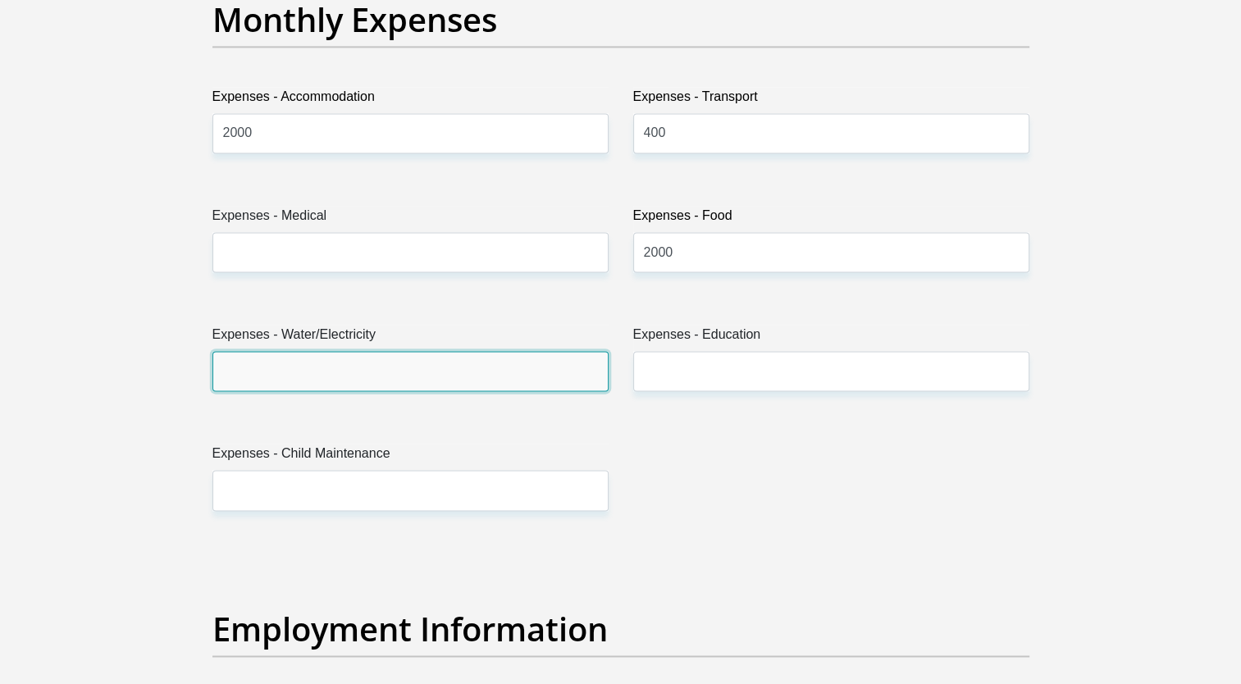
click at [538, 376] on input "Expenses - Water/Electricity" at bounding box center [410, 371] width 396 height 40
type input "400"
drag, startPoint x: 1004, startPoint y: 484, endPoint x: 1168, endPoint y: 380, distance: 194.3
click at [1168, 380] on section "Personal Details Title Mr Ms Mrs Dr [PERSON_NAME] First Name [PERSON_NAME] Surn…" at bounding box center [620, 547] width 1241 height 5716
drag, startPoint x: 1168, startPoint y: 380, endPoint x: 1247, endPoint y: 320, distance: 99.5
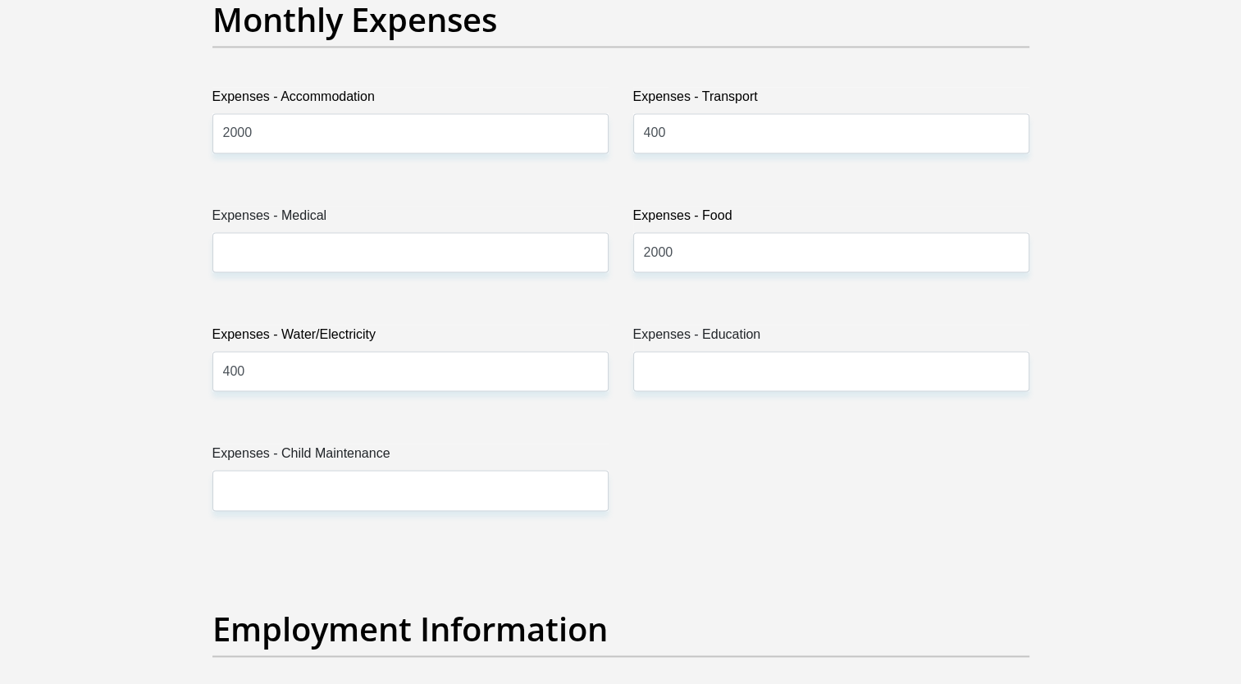
click at [1240, 320] on html "Personal Details Acceptance of Services Documents Debicheck Mandate Curata Auth…" at bounding box center [620, 558] width 1241 height 5882
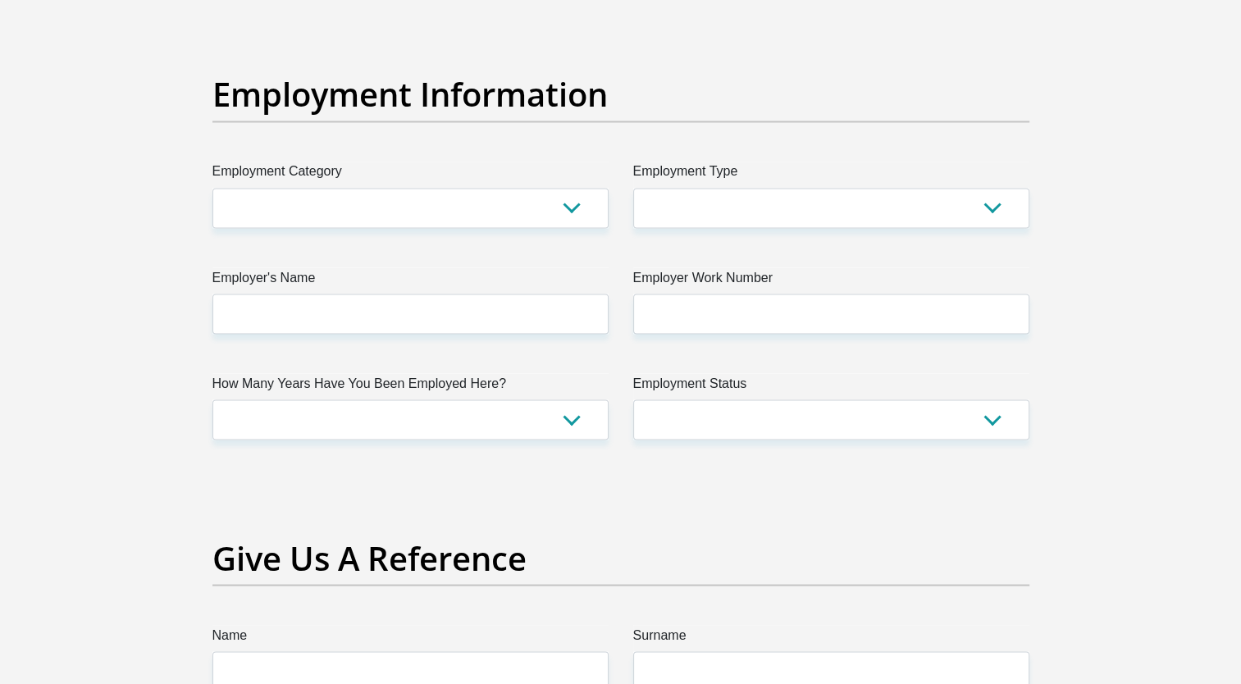
scroll to position [2965, 0]
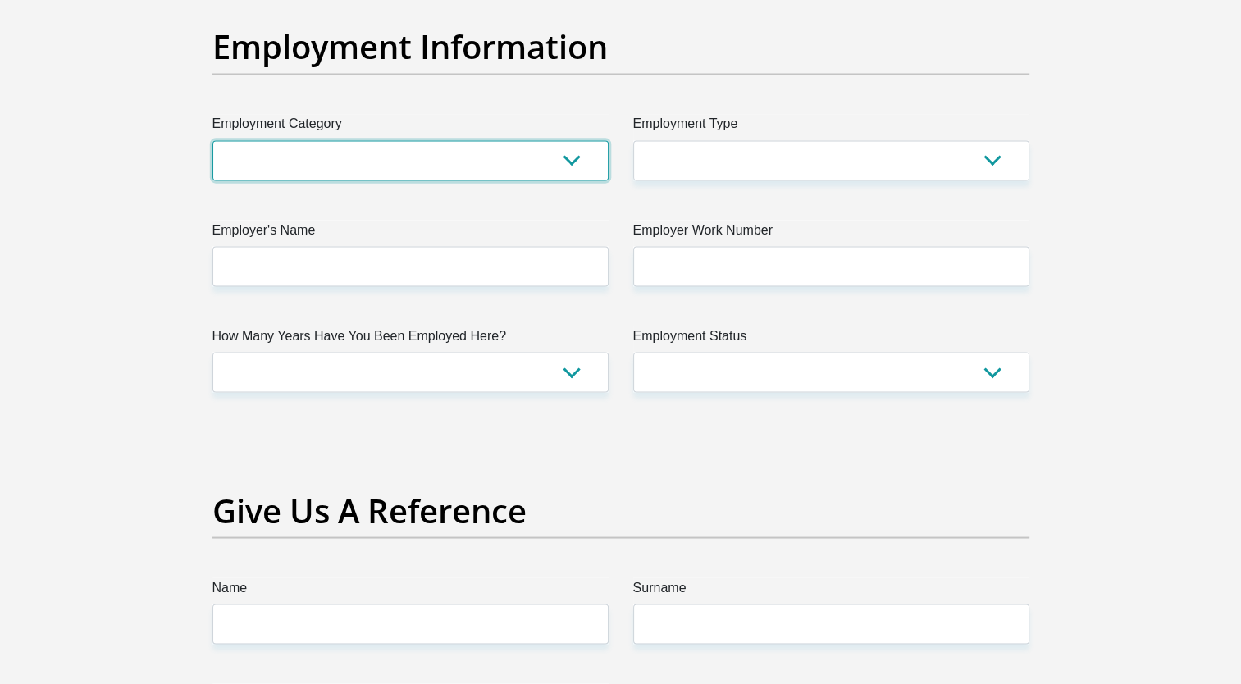
click at [544, 156] on select "AGRICULTURE ALCOHOL & TOBACCO CONSTRUCTION MATERIALS METALLURGY EQUIPMENT FOR R…" at bounding box center [410, 160] width 396 height 40
select select "5"
click at [212, 140] on select "AGRICULTURE ALCOHOL & TOBACCO CONSTRUCTION MATERIALS METALLURGY EQUIPMENT FOR R…" at bounding box center [410, 160] width 396 height 40
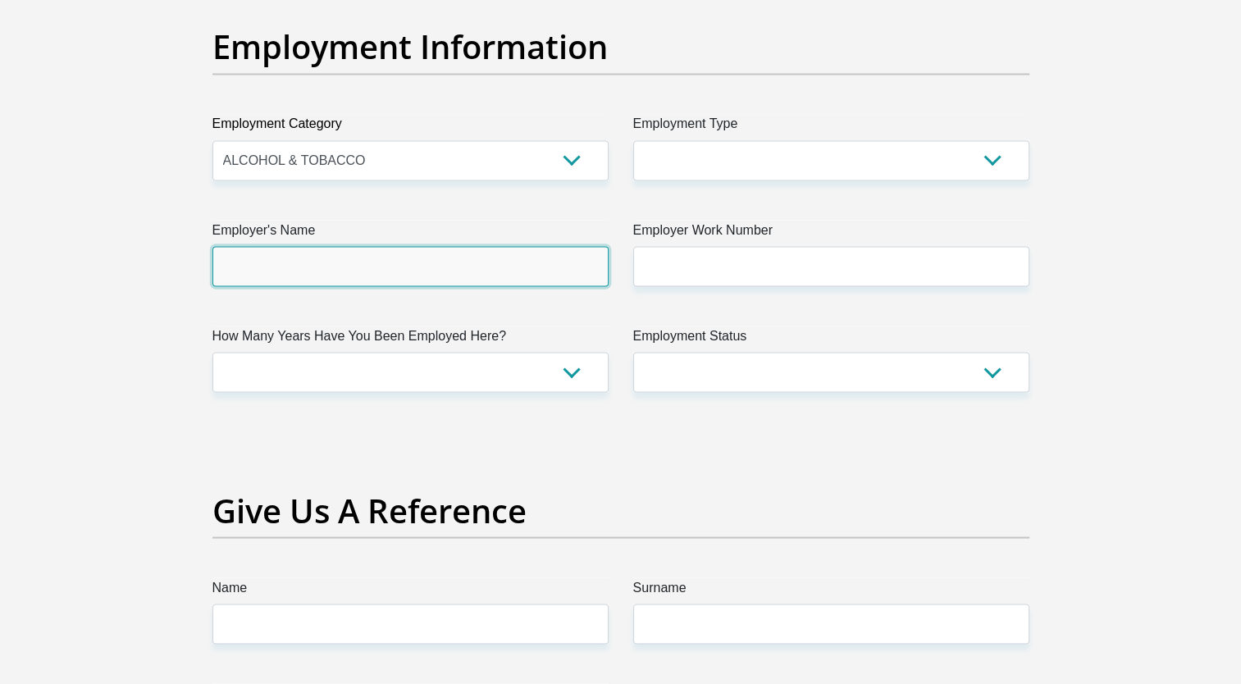
click at [528, 246] on input "Employer's Name" at bounding box center [410, 266] width 396 height 40
type input "HeinekenBeverages"
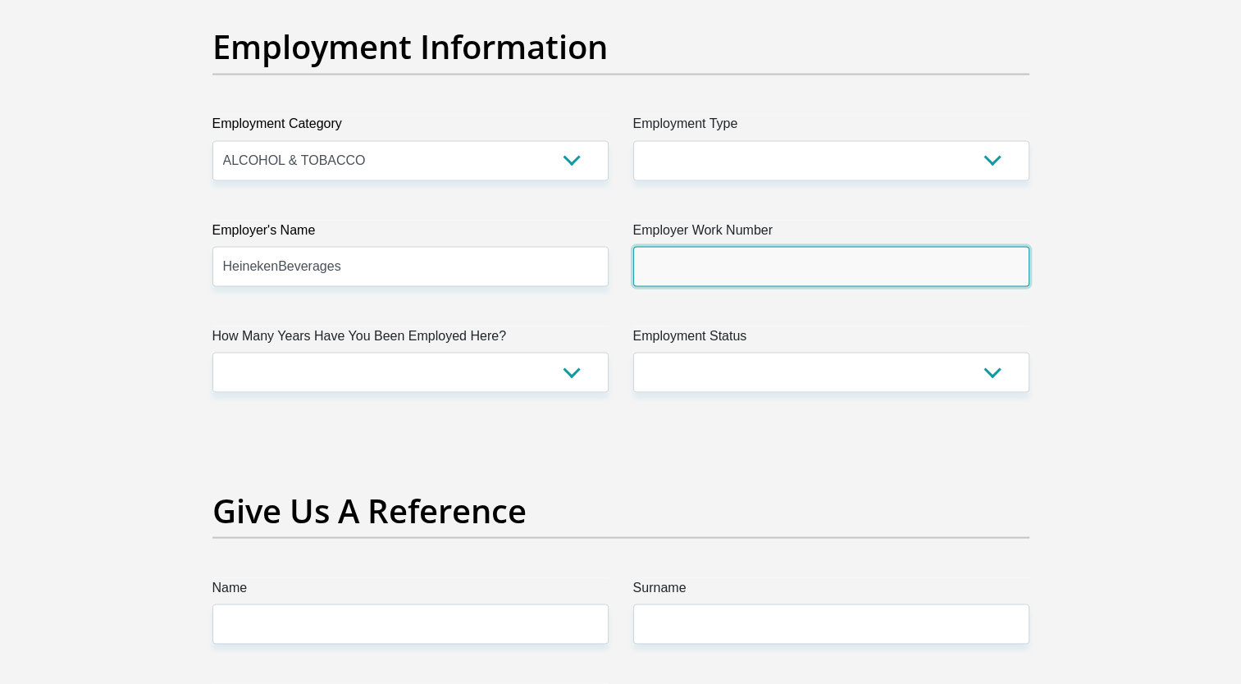
type input "0218097009"
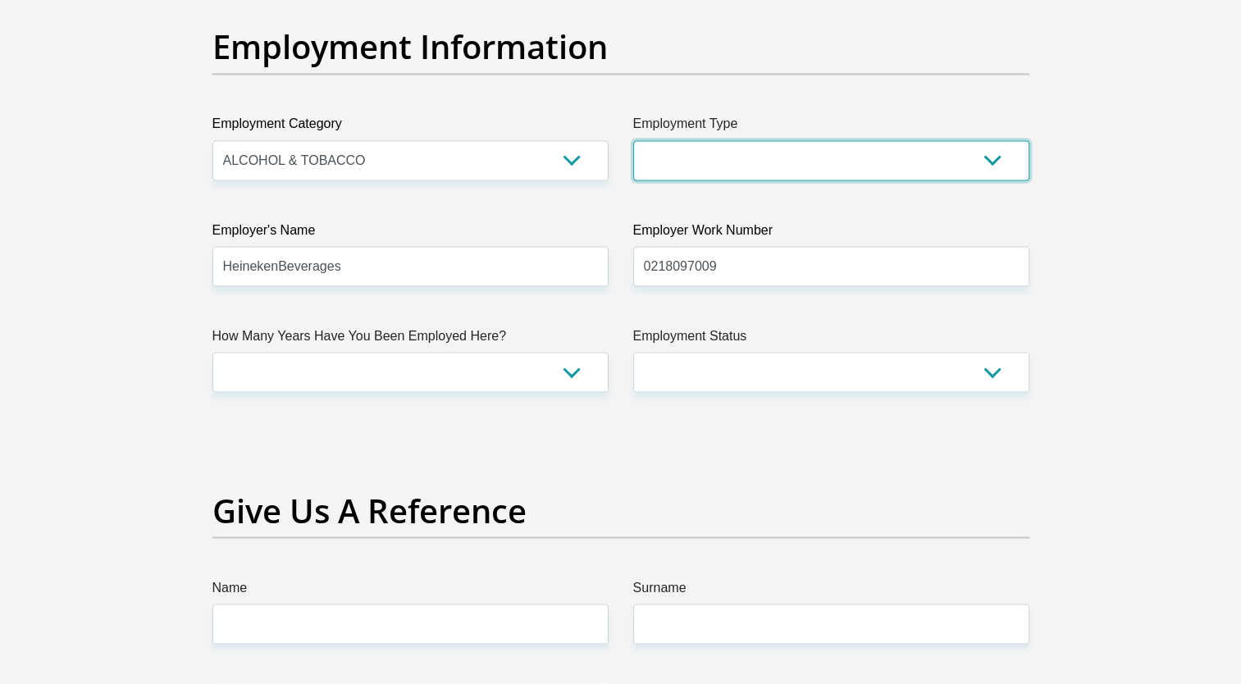
click at [728, 159] on select "College/Lecturer Craft Seller Creative Driver Executive Farmer Forces - Non Com…" at bounding box center [831, 160] width 396 height 40
select select "Production/Manufacturing"
click at [633, 140] on select "College/Lecturer Craft Seller Creative Driver Executive Farmer Forces - Non Com…" at bounding box center [831, 160] width 396 height 40
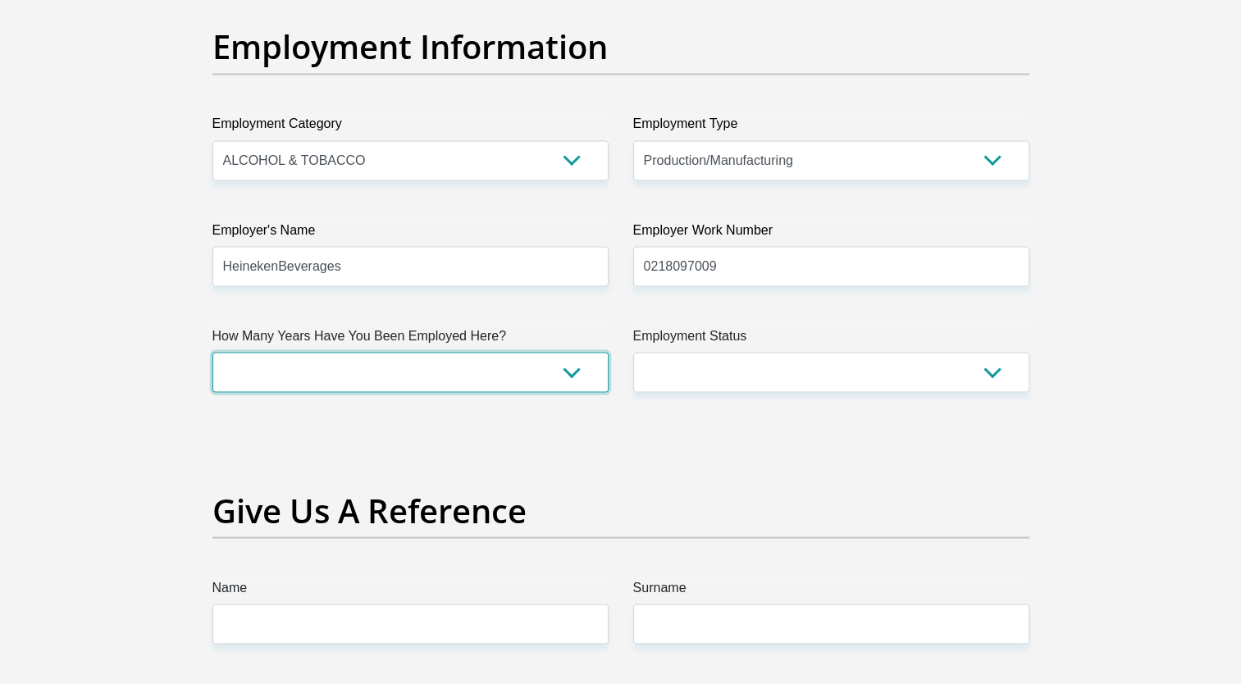
click at [558, 370] on select "less than 1 year 1-3 years 3-5 years 5+ years" at bounding box center [410, 372] width 396 height 40
select select "6"
click at [212, 352] on select "less than 1 year 1-3 years 3-5 years 5+ years" at bounding box center [410, 372] width 396 height 40
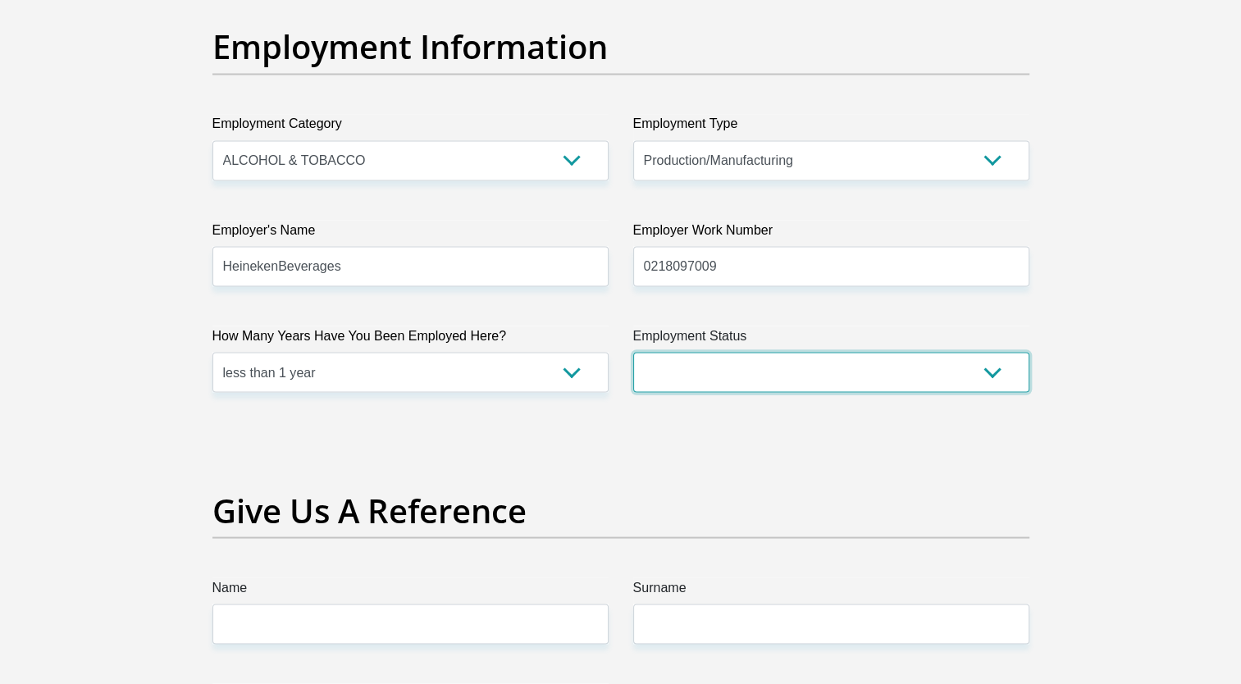
click at [699, 377] on select "Permanent/Full-time Part-time/Casual [DEMOGRAPHIC_DATA] Worker Self-Employed Ho…" at bounding box center [831, 372] width 396 height 40
select select "1"
click at [633, 352] on select "Permanent/Full-time Part-time/Casual [DEMOGRAPHIC_DATA] Worker Self-Employed Ho…" at bounding box center [831, 372] width 396 height 40
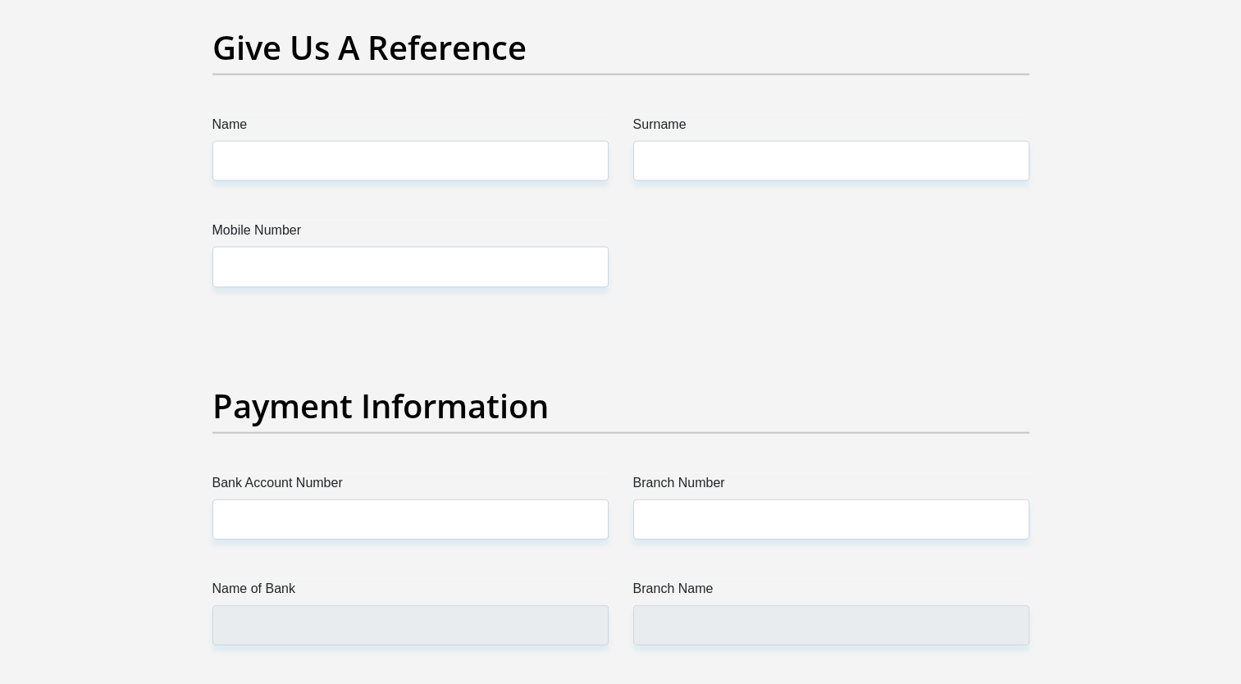
scroll to position [3470, 0]
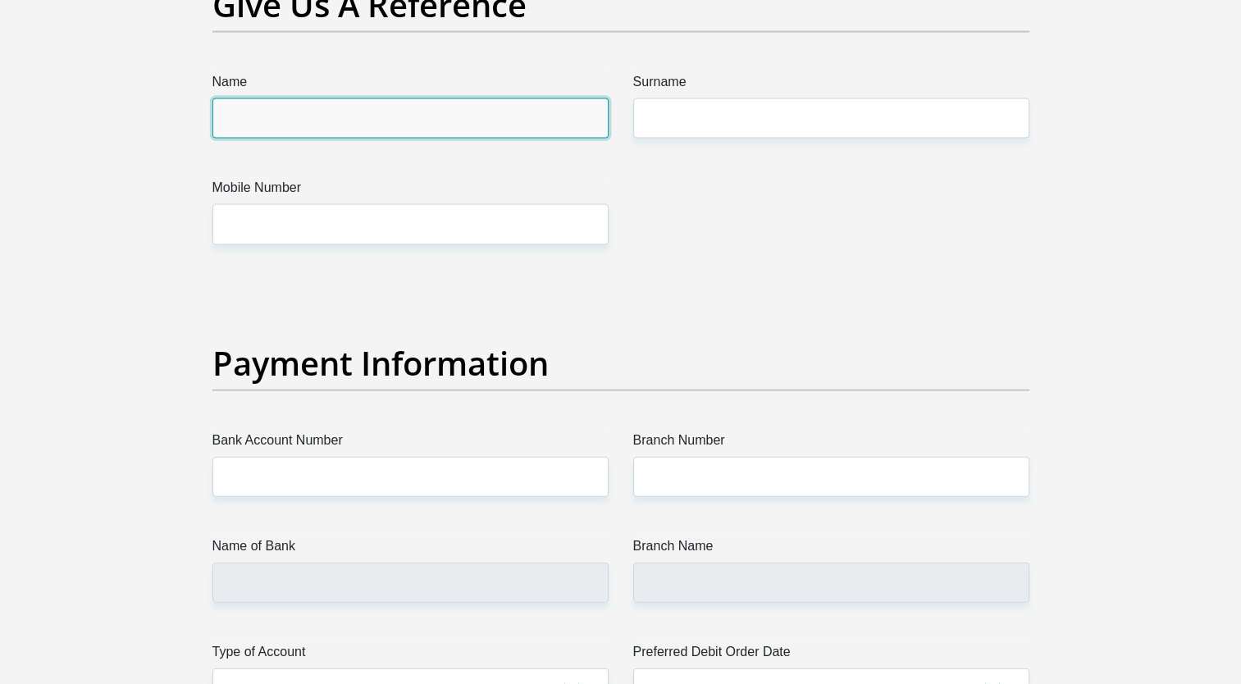
click at [512, 123] on input "Name" at bounding box center [410, 118] width 396 height 40
type input "[PERSON_NAME]"
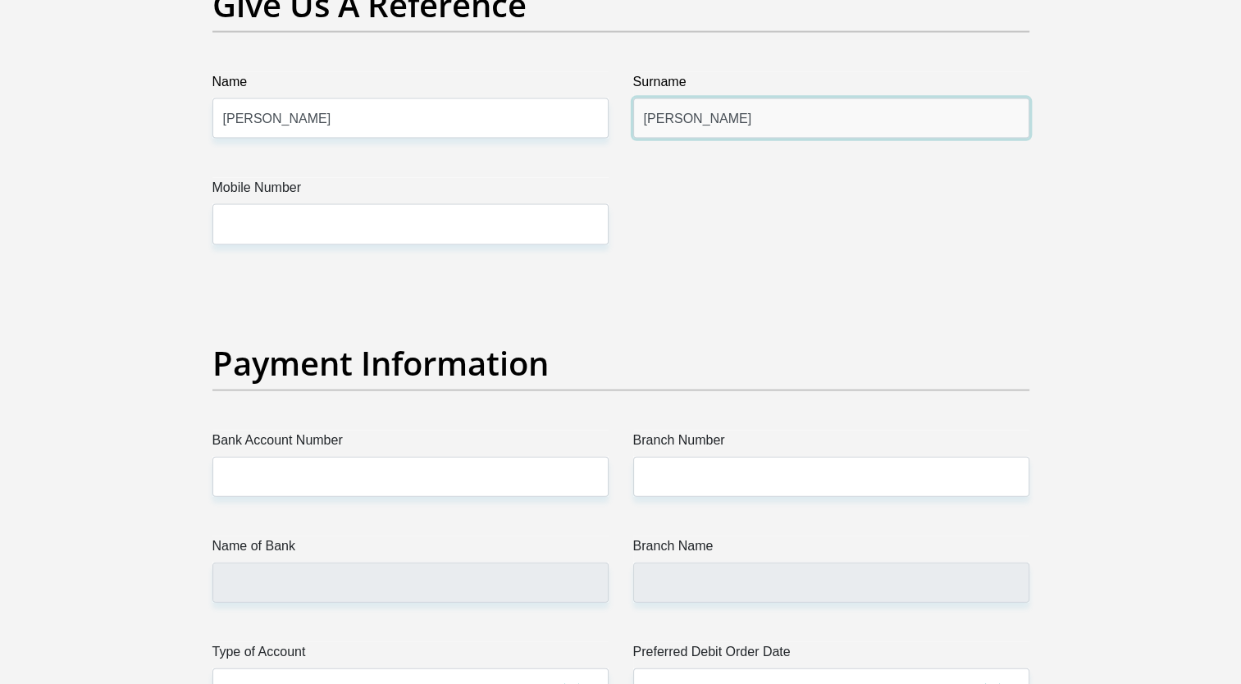
type input "[PERSON_NAME]"
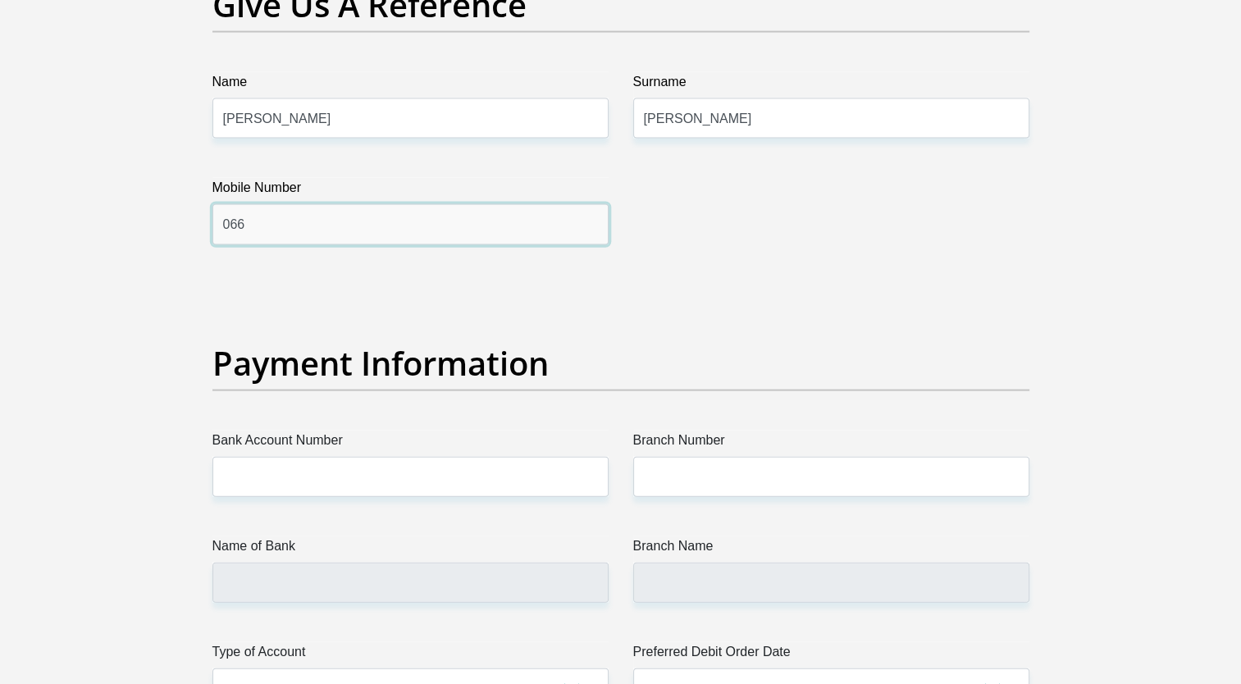
type input "0664988801"
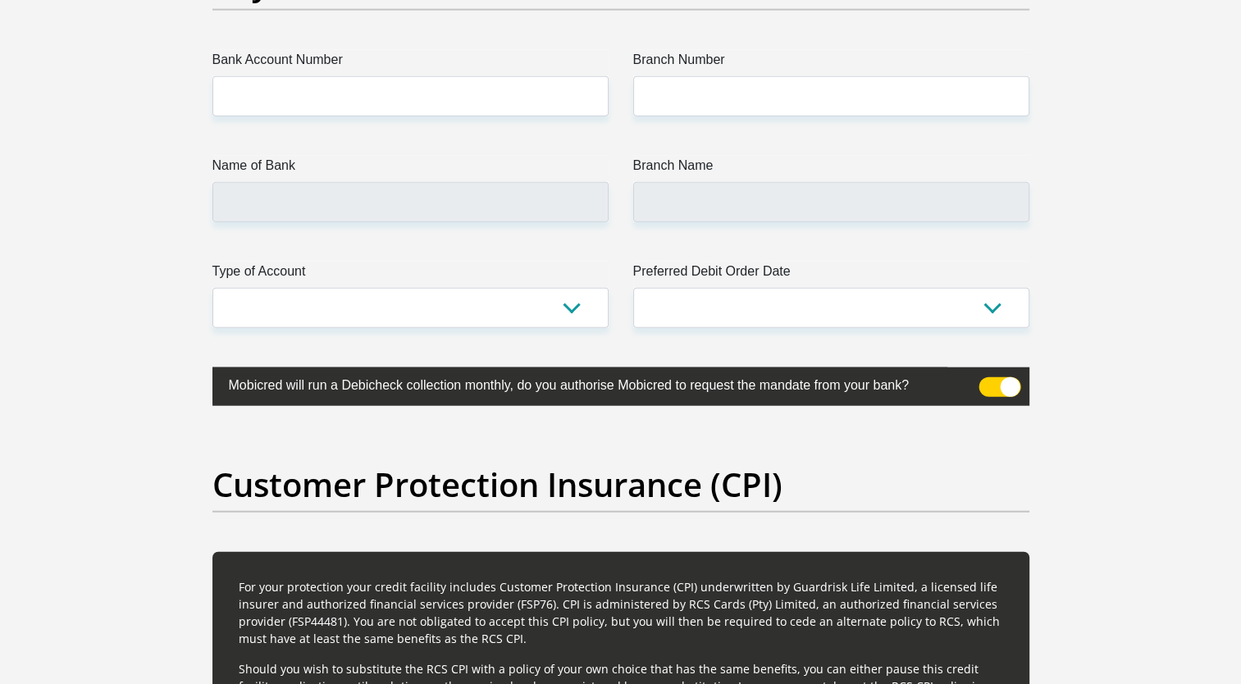
scroll to position [3887, 0]
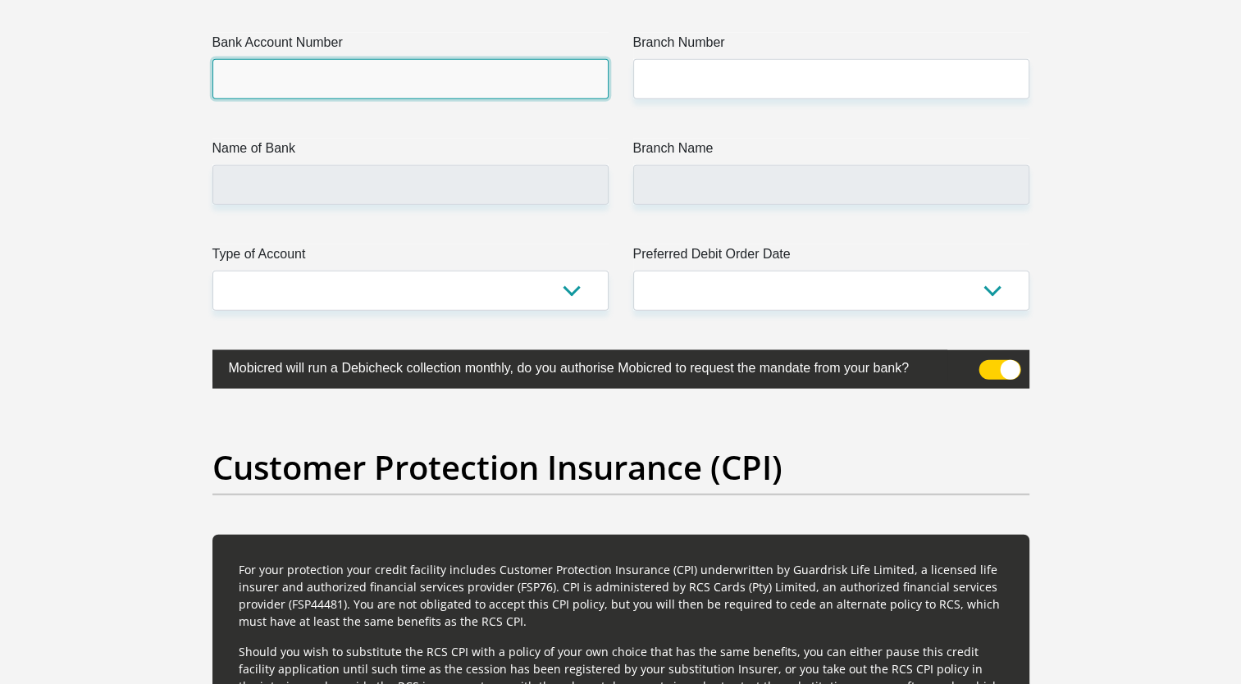
click at [489, 71] on input "Bank Account Number" at bounding box center [410, 79] width 396 height 40
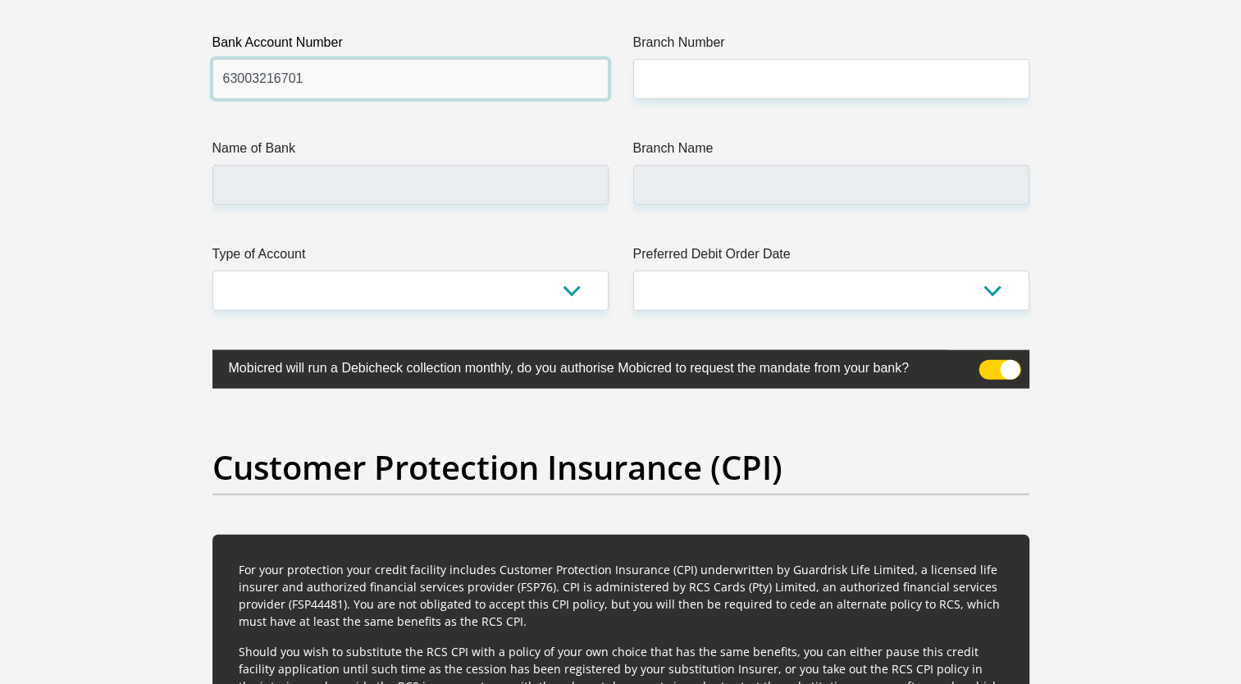
type input "63003216701"
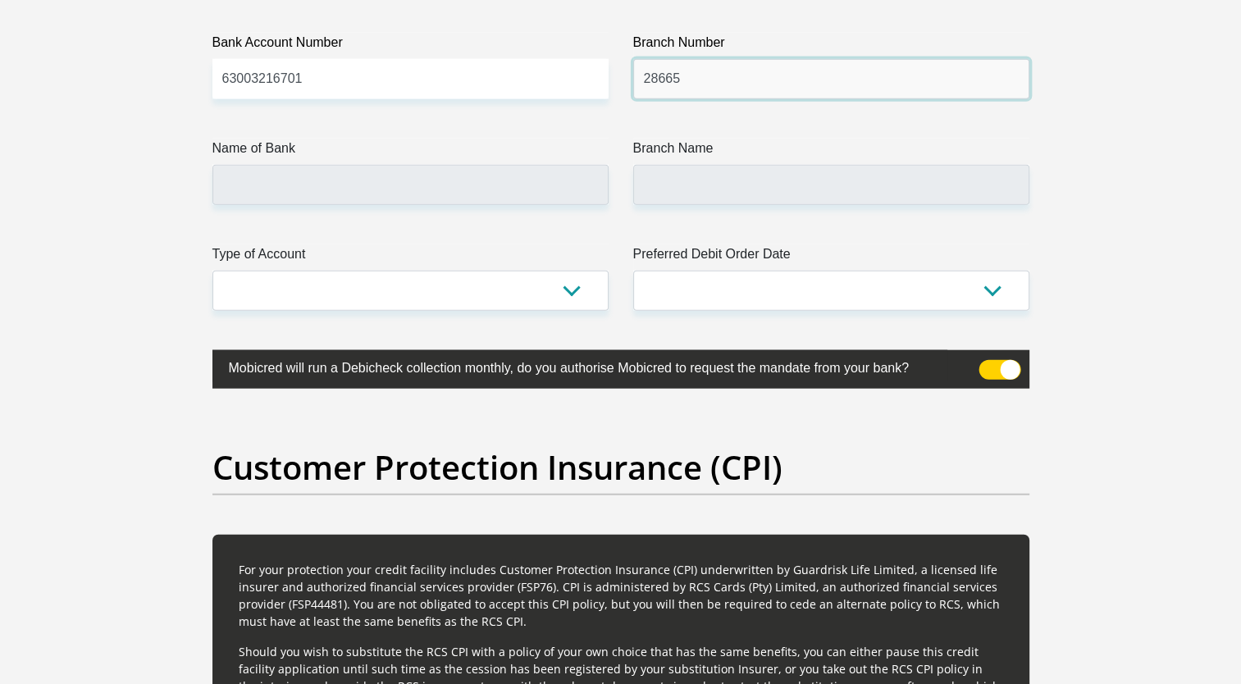
type input "28665"
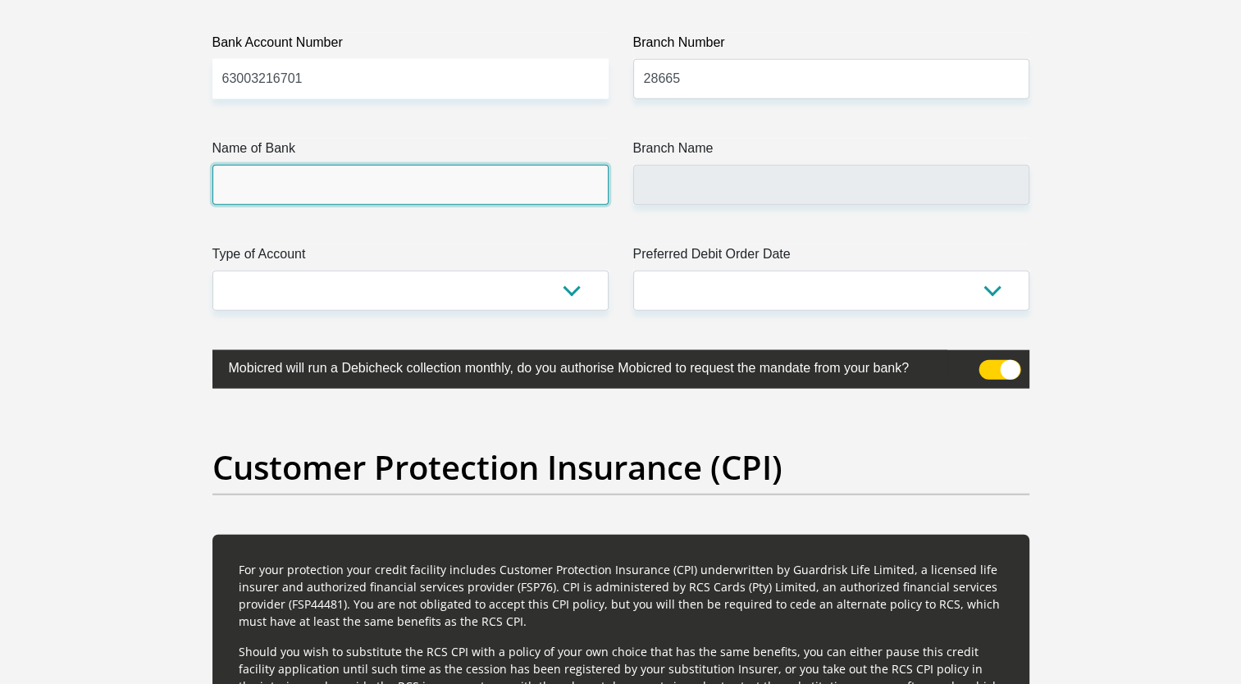
click at [498, 188] on input "Name of Bank" at bounding box center [410, 185] width 396 height 40
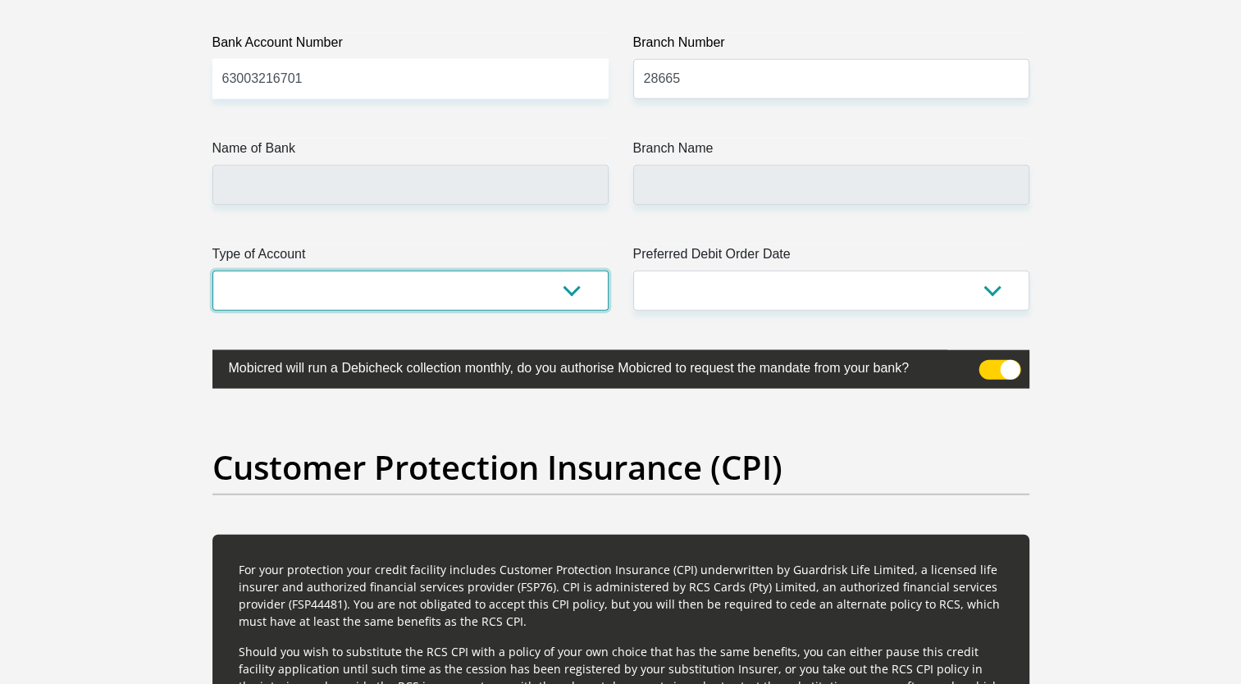
click at [518, 297] on select "Cheque Savings" at bounding box center [410, 291] width 396 height 40
select select "CUR"
click at [212, 271] on select "Cheque Savings" at bounding box center [410, 291] width 396 height 40
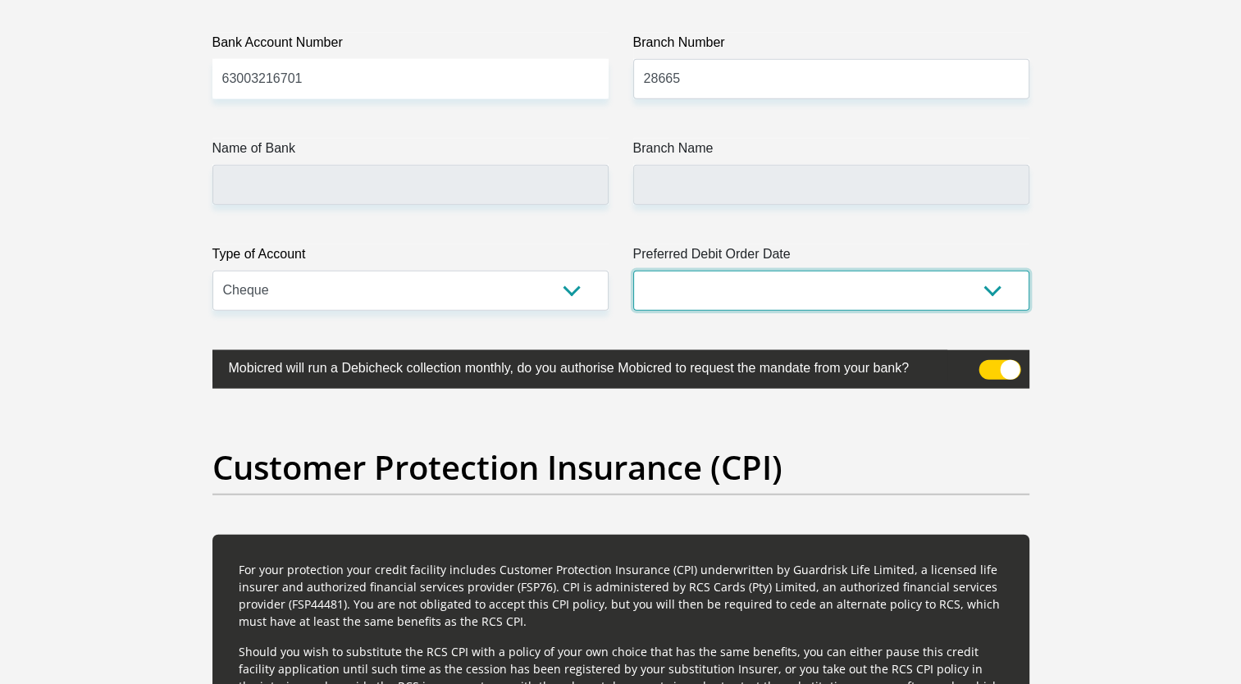
click at [735, 276] on select "1st 2nd 3rd 4th 5th 7th 18th 19th 20th 21st 22nd 23rd 24th 25th 26th 27th 28th …" at bounding box center [831, 291] width 396 height 40
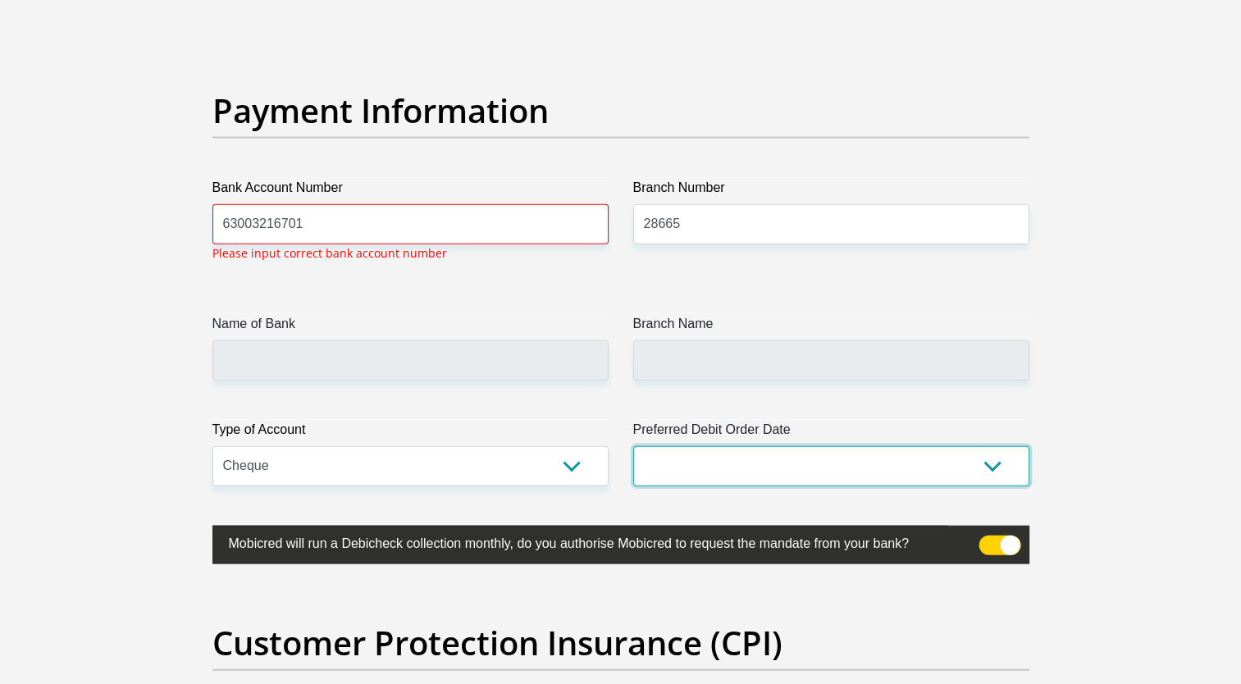
scroll to position [3738, 0]
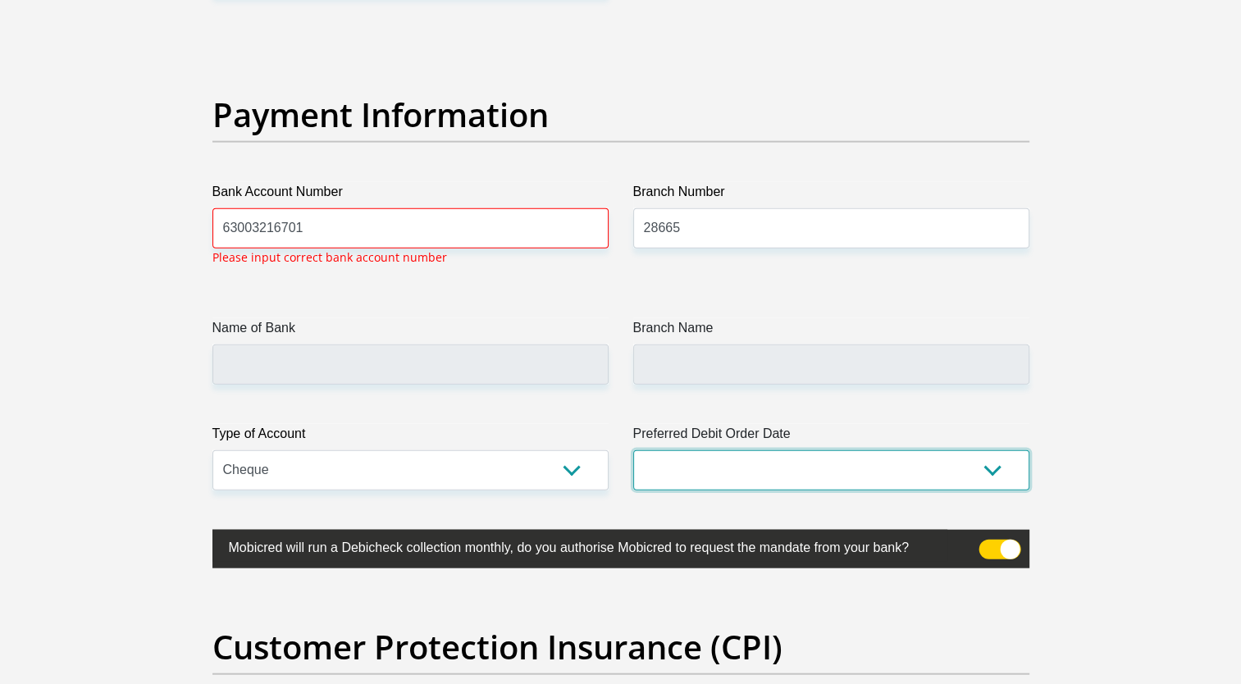
select select "25"
click at [633, 450] on select "1st 2nd 3rd 4th 5th 7th 18th 19th 20th 21st 22nd 23rd 24th 25th 26th 27th 28th …" at bounding box center [831, 470] width 396 height 40
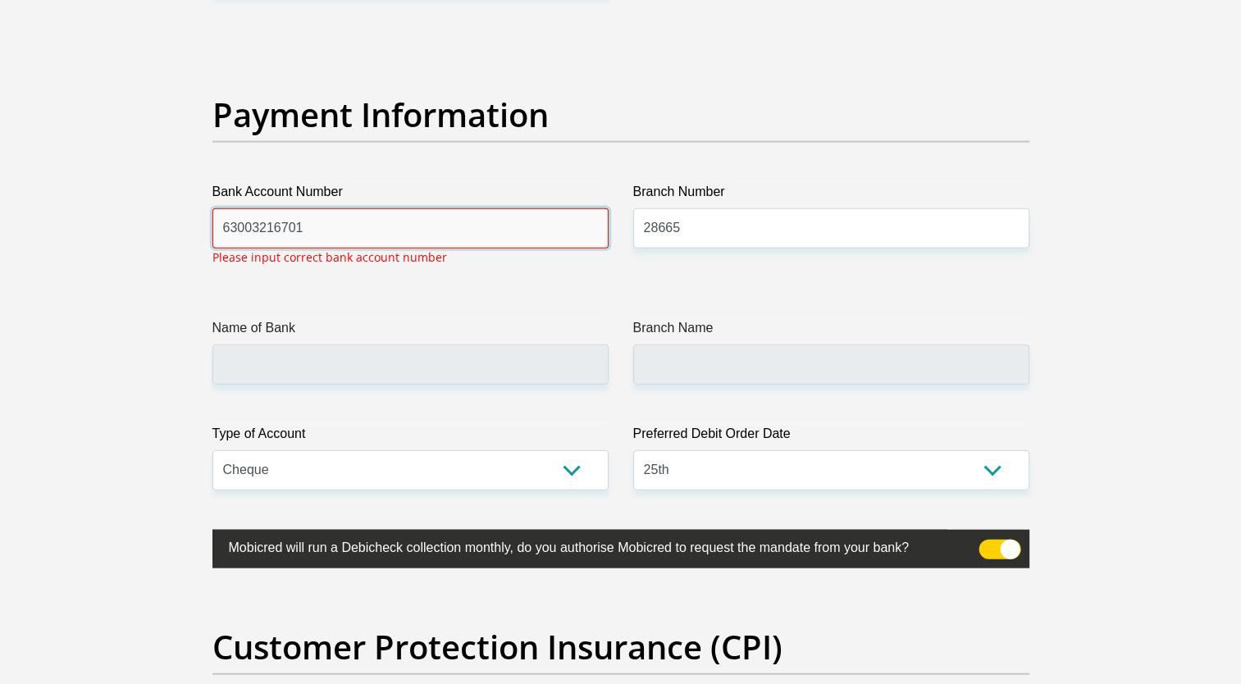
click at [449, 224] on input "63003216701" at bounding box center [410, 228] width 396 height 40
type input "6"
type input "63003216701"
click at [695, 238] on input "28665" at bounding box center [831, 228] width 396 height 40
type input "250655"
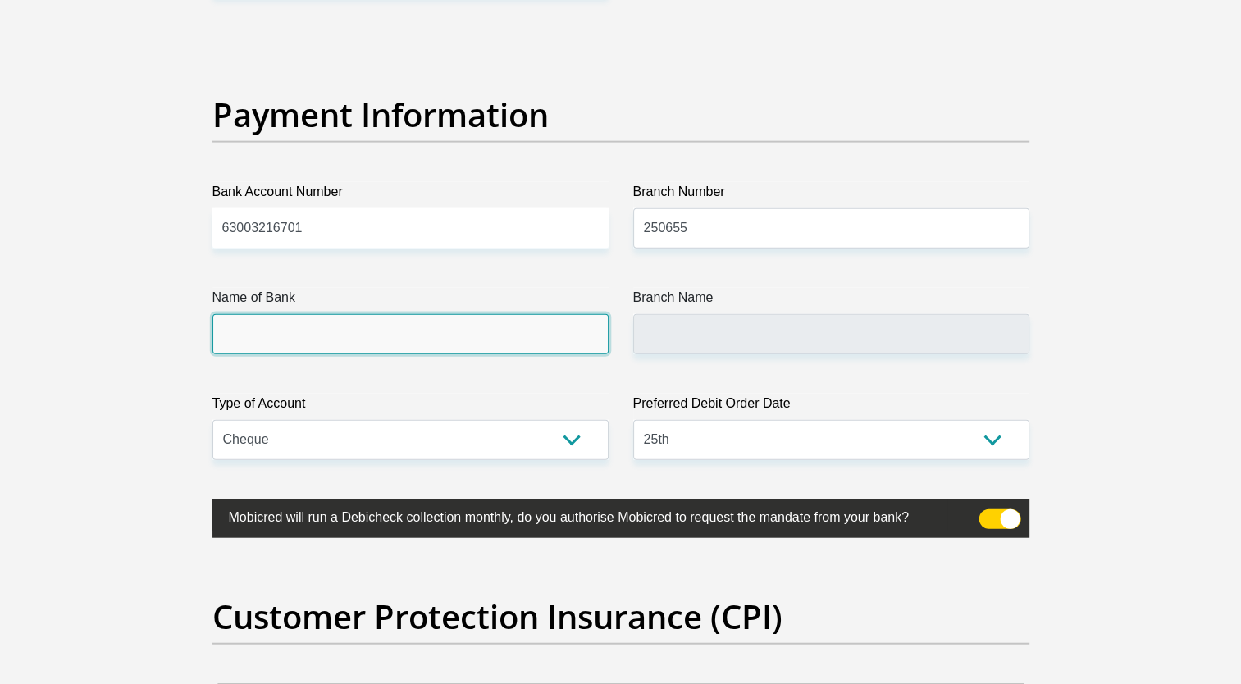
type input "FIRSTRAND BANK"
type input "BRANCH 560"
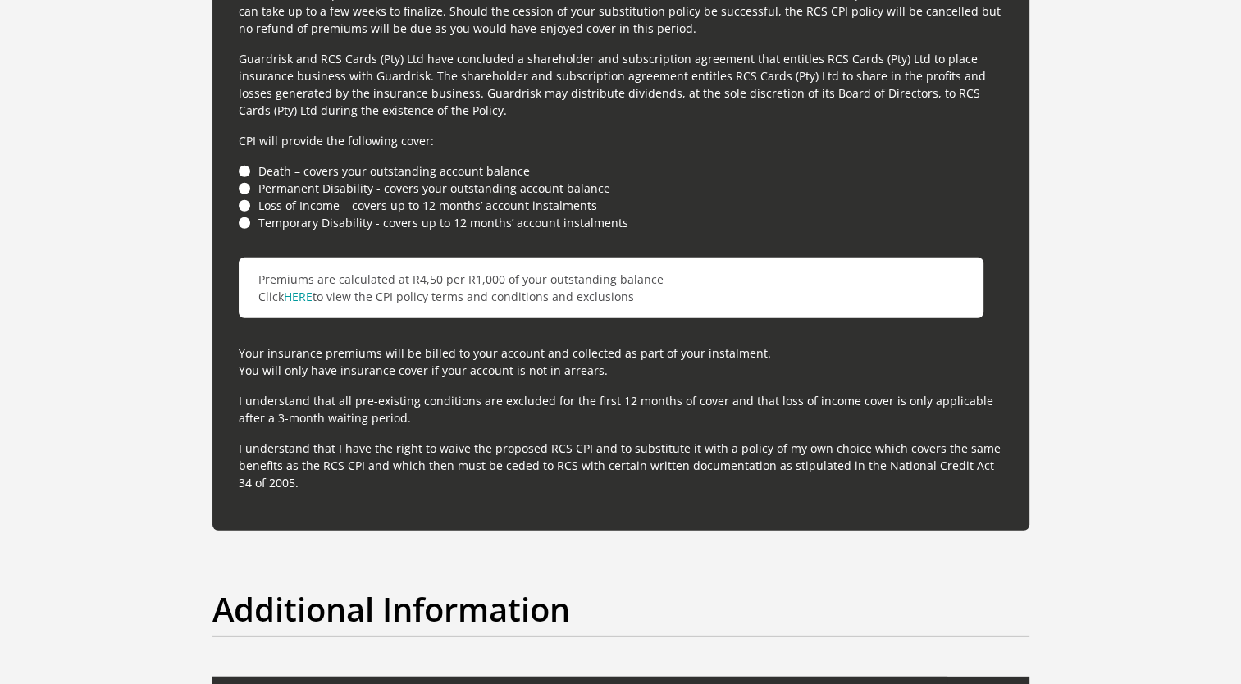
scroll to position [4598, 0]
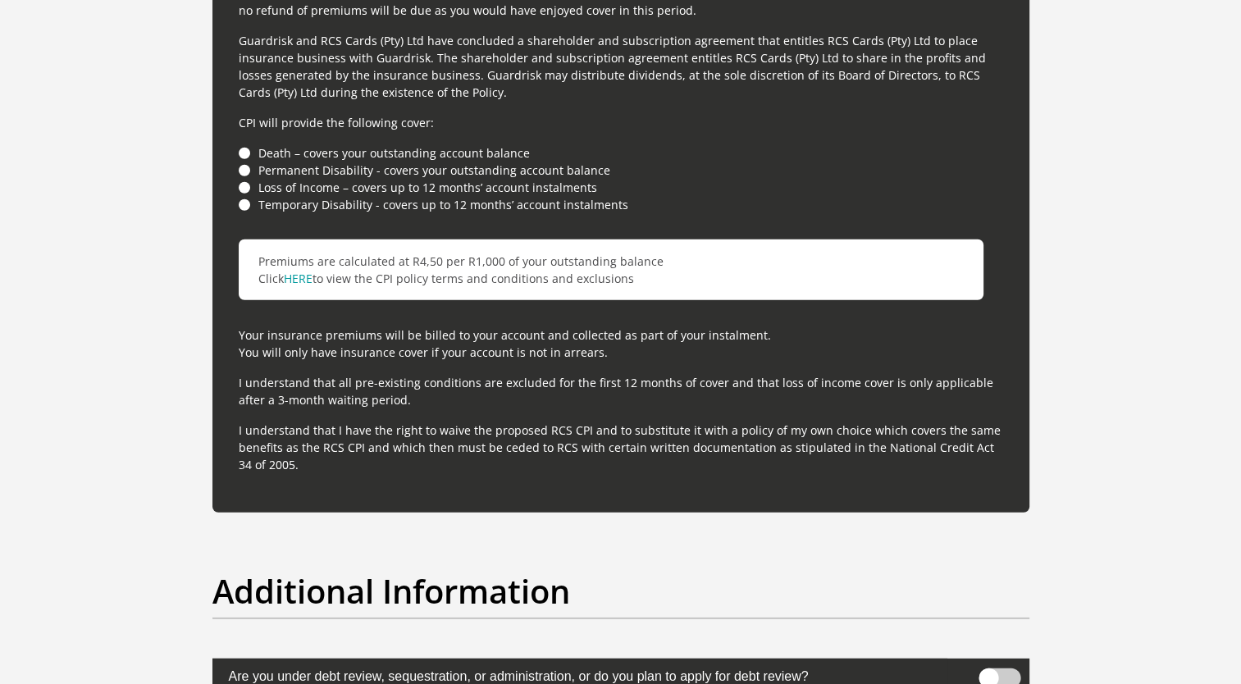
click at [244, 187] on li "Loss of Income – covers up to 12 months’ account instalments" at bounding box center [621, 187] width 764 height 17
click at [244, 182] on li "Loss of Income – covers up to 12 months’ account instalments" at bounding box center [621, 187] width 764 height 17
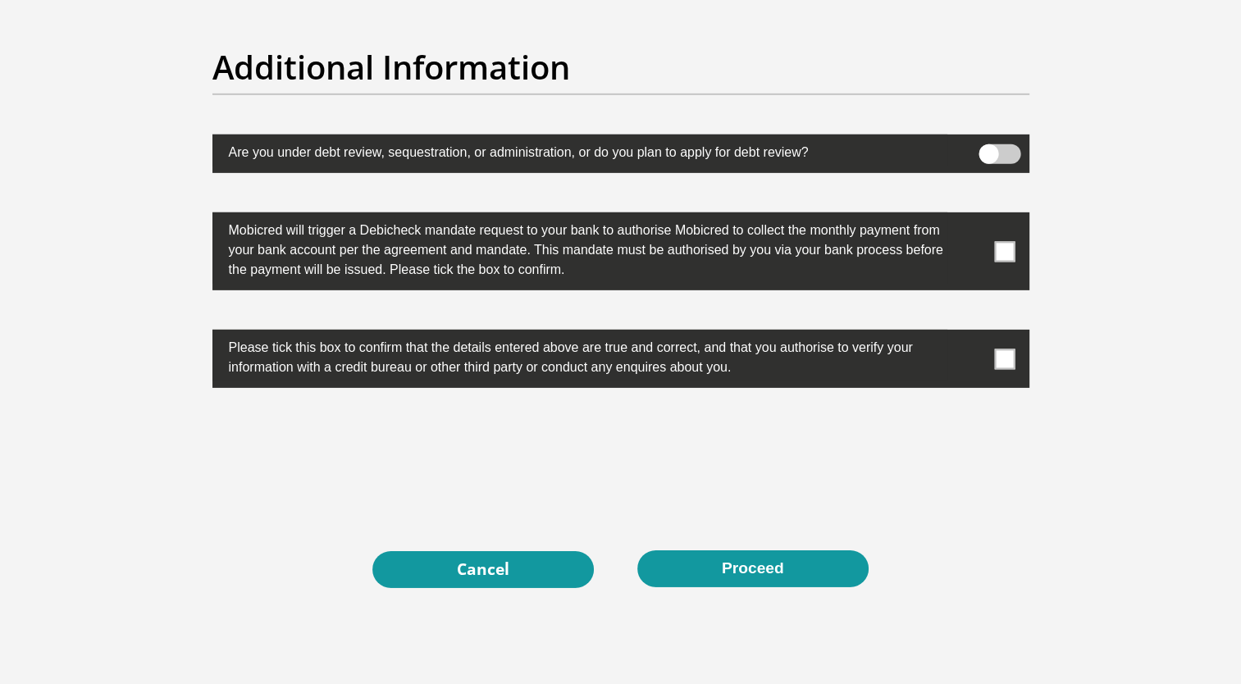
scroll to position [5133, 0]
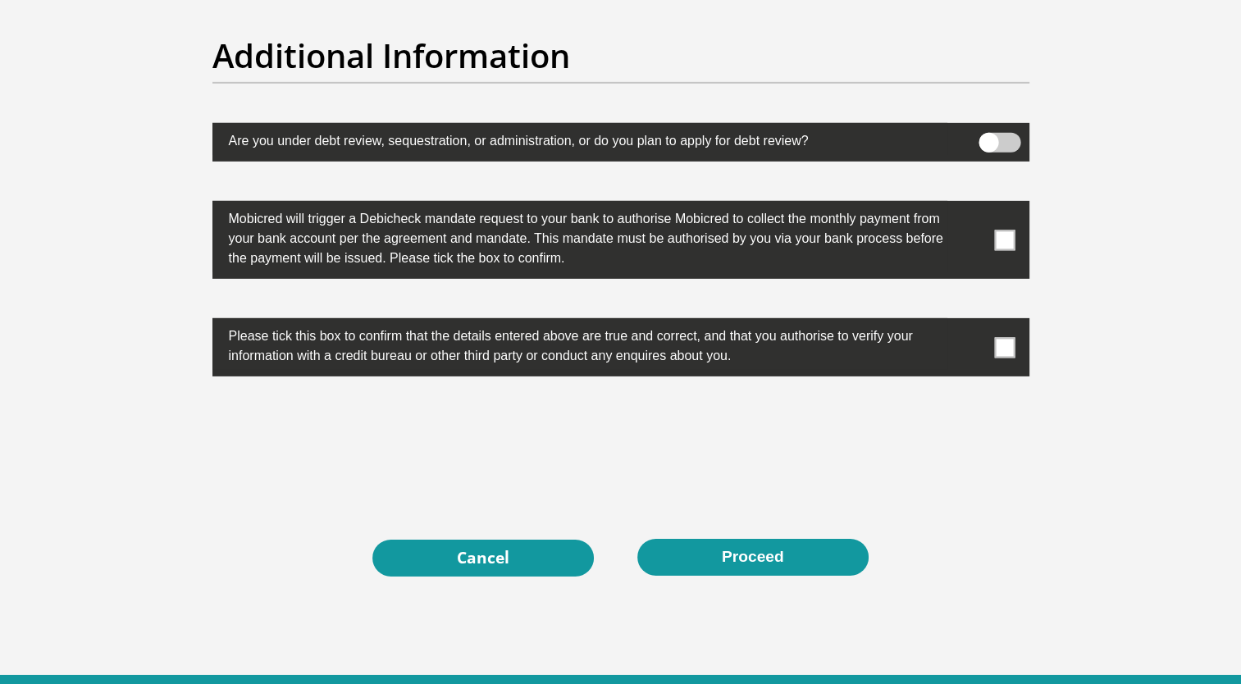
click at [1005, 349] on span at bounding box center [1004, 347] width 20 height 20
click at [972, 322] on input "checkbox" at bounding box center [972, 322] width 0 height 0
click at [1003, 238] on span at bounding box center [1004, 240] width 20 height 20
click at [972, 205] on input "checkbox" at bounding box center [972, 205] width 0 height 0
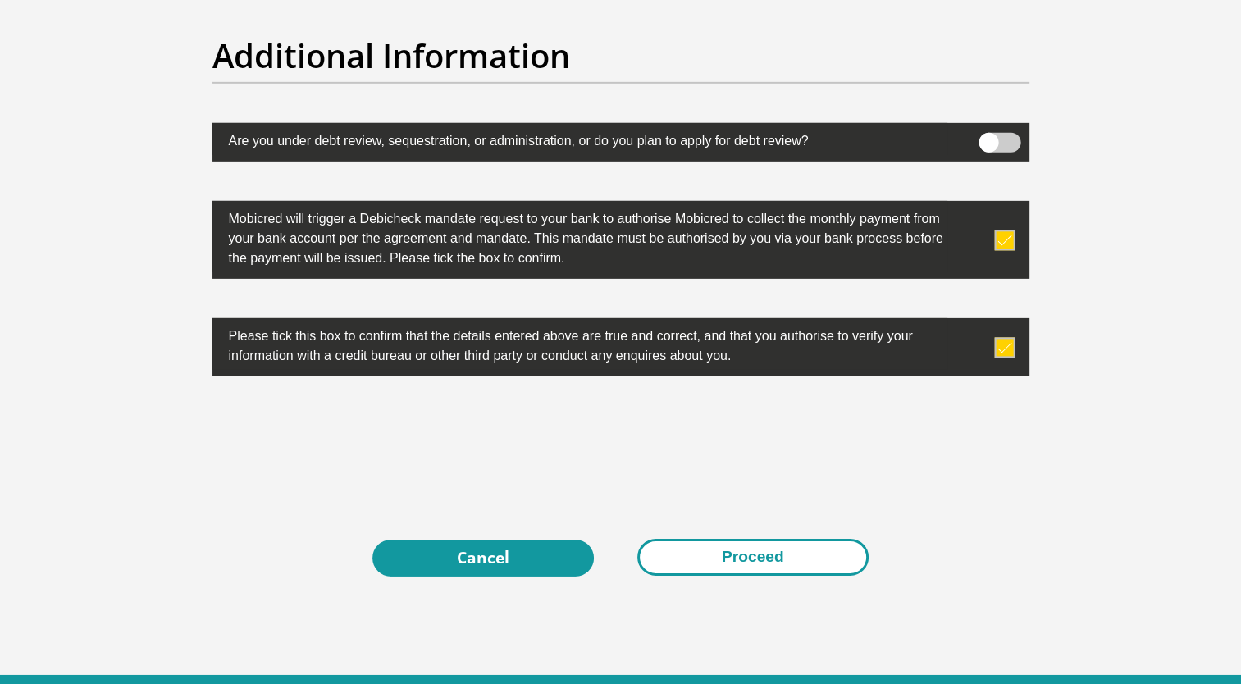
click at [780, 553] on button "Proceed" at bounding box center [752, 557] width 231 height 37
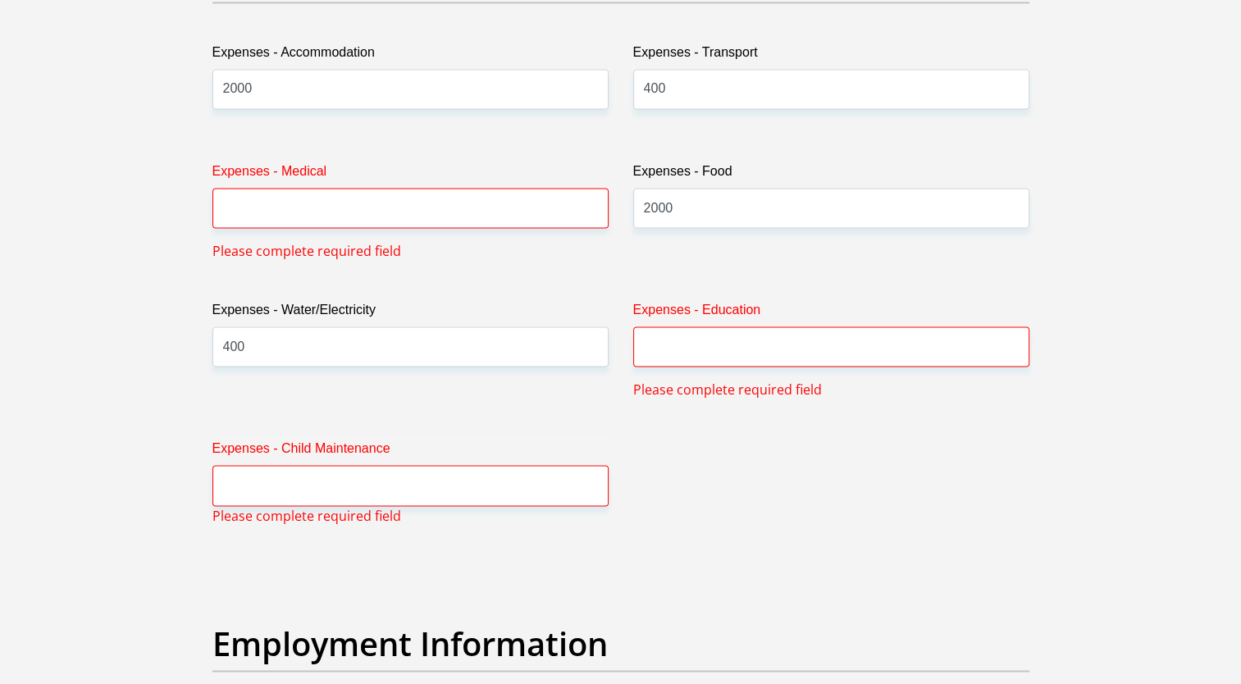
scroll to position [2421, 0]
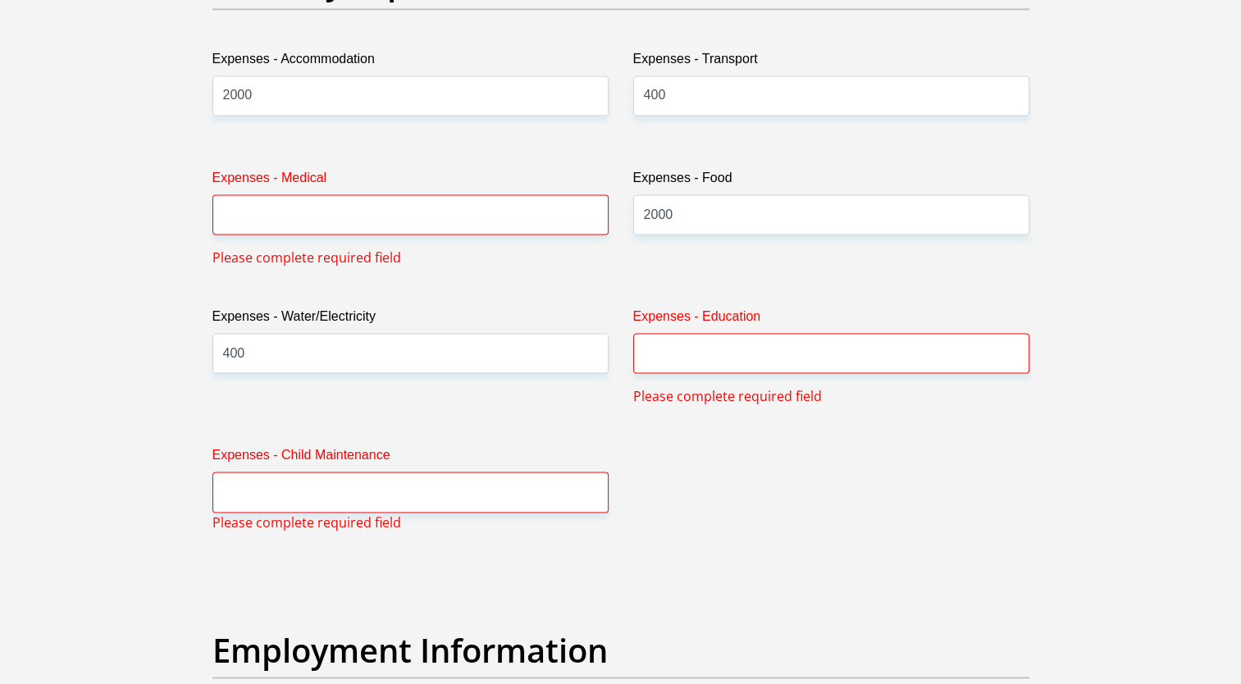
click at [519, 235] on div "Expenses - Medical Please complete required field" at bounding box center [410, 217] width 421 height 99
click at [513, 224] on input "Expenses - Medical" at bounding box center [410, 214] width 396 height 40
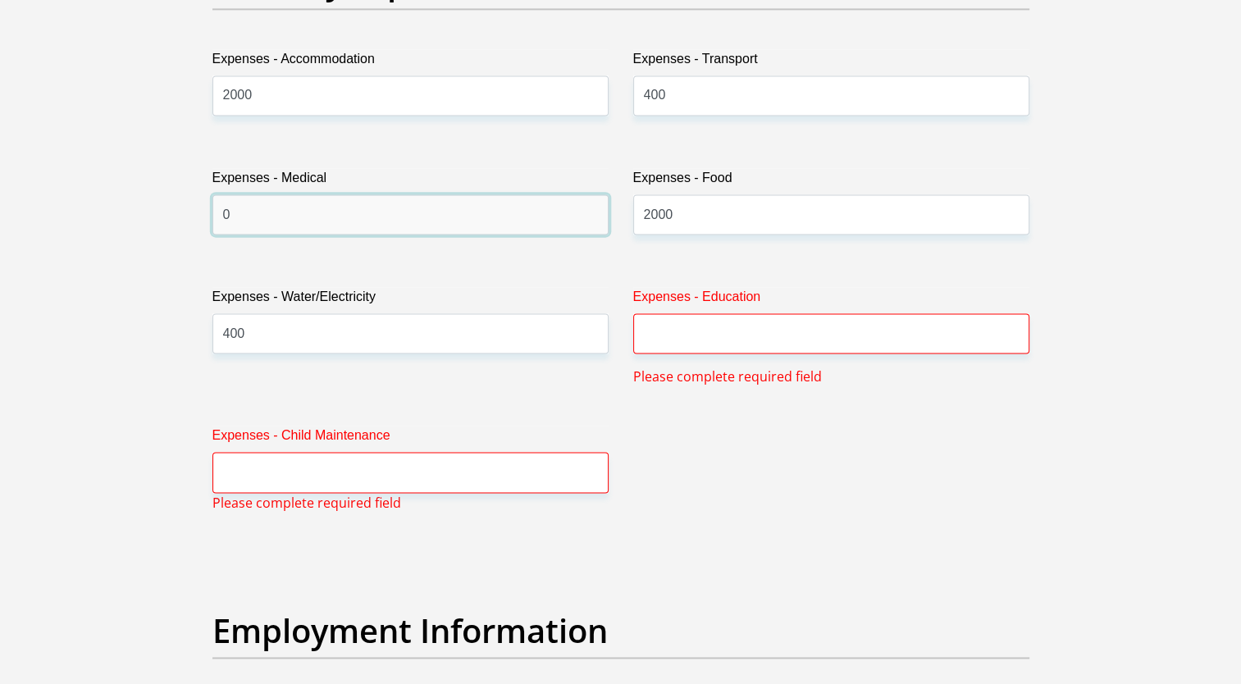
type input "0"
click at [792, 344] on input "Expenses - Education" at bounding box center [831, 333] width 396 height 40
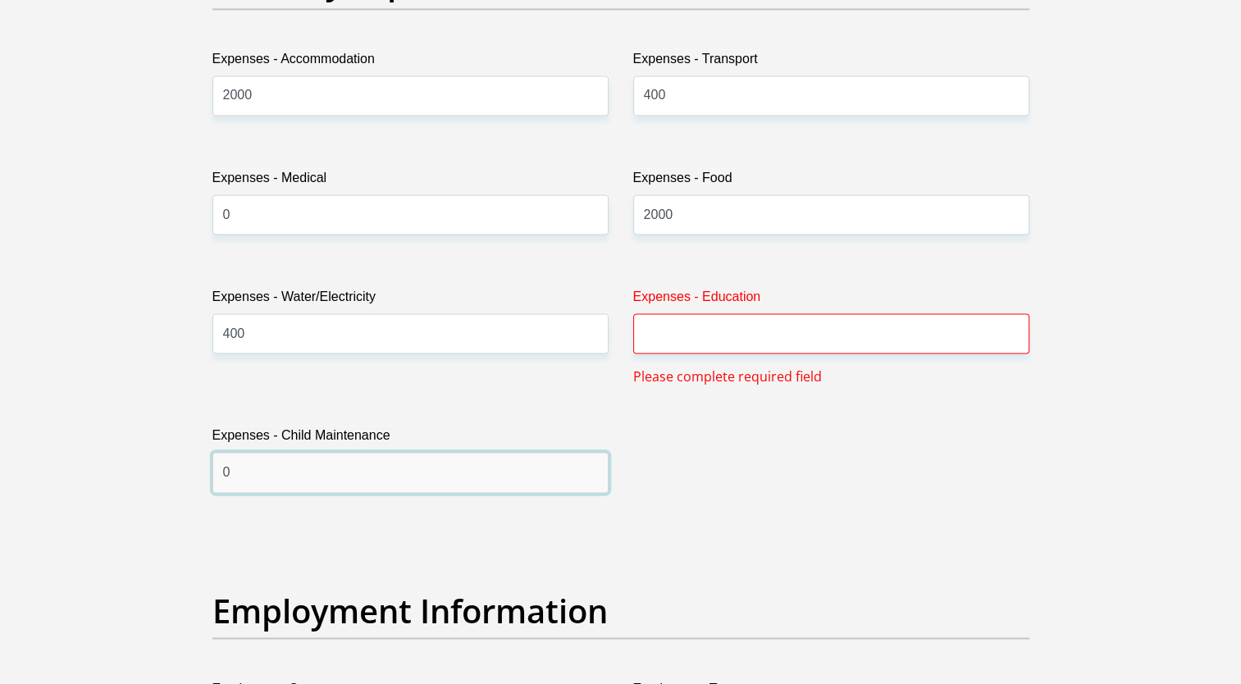
type input "0"
click at [771, 330] on input "Expenses - Education" at bounding box center [831, 333] width 396 height 40
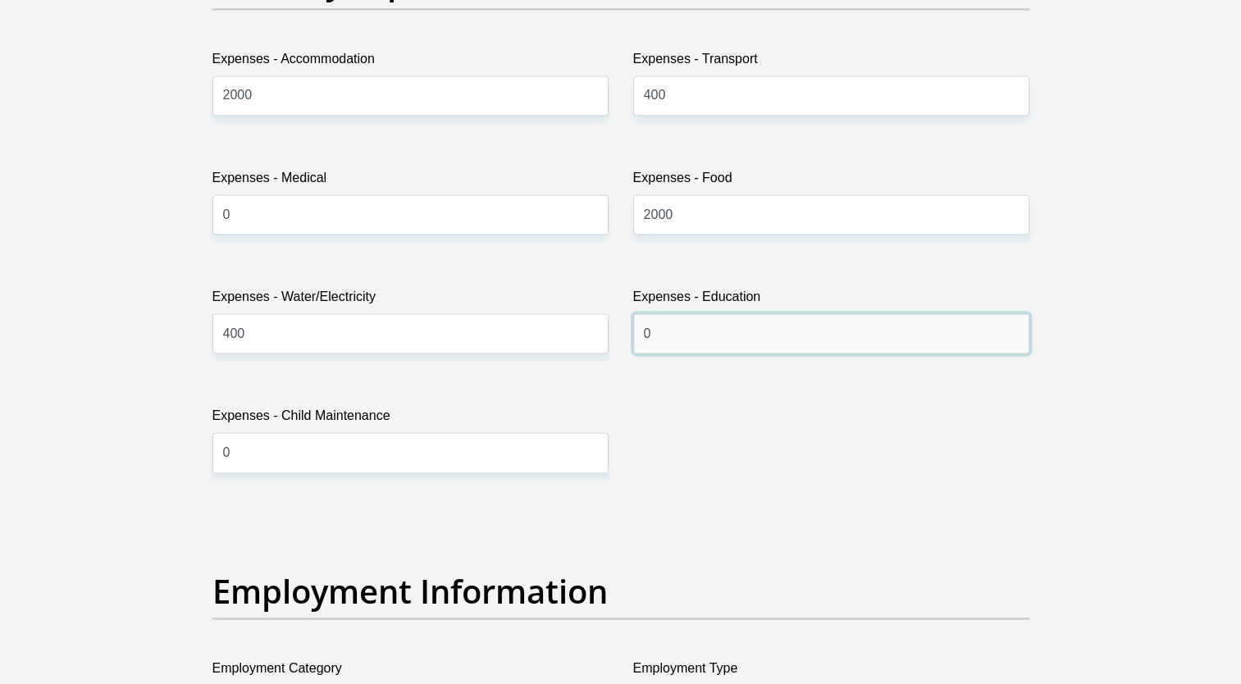
type input "0"
click at [1240, 321] on html "Personal Details Acceptance of Services Documents Debicheck Mandate Curata Auth…" at bounding box center [620, 520] width 1241 height 5882
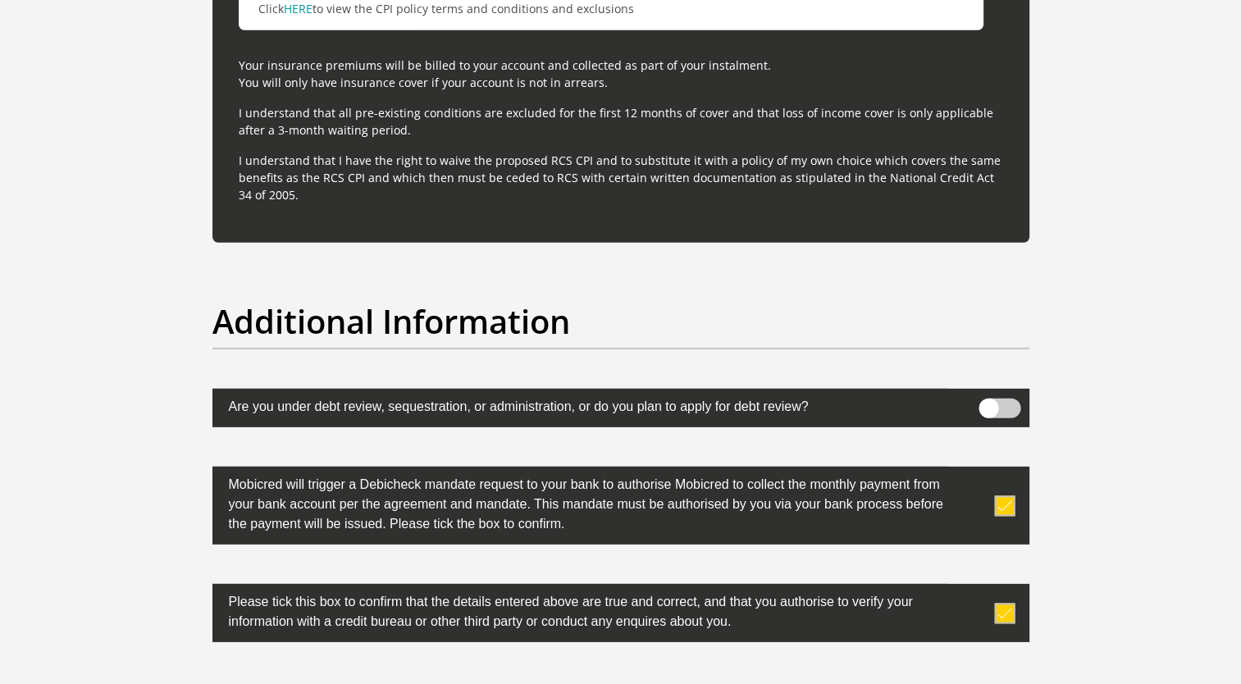
scroll to position [5195, 0]
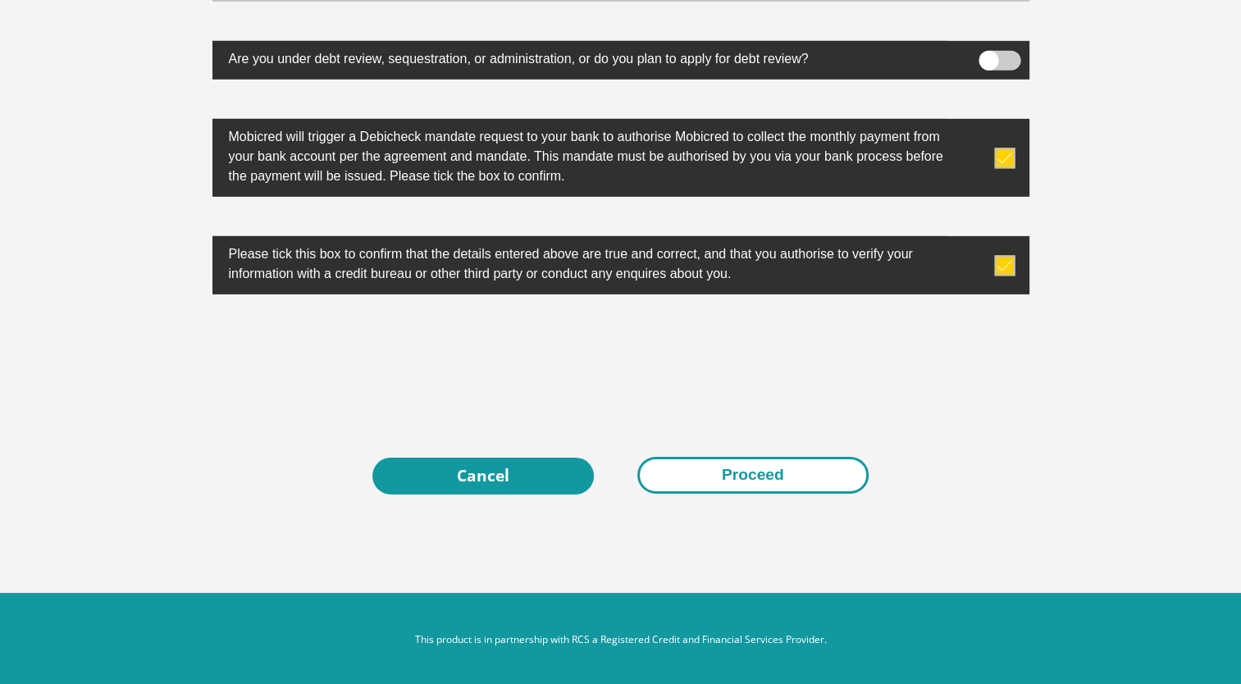
click at [795, 471] on button "Proceed" at bounding box center [752, 475] width 231 height 37
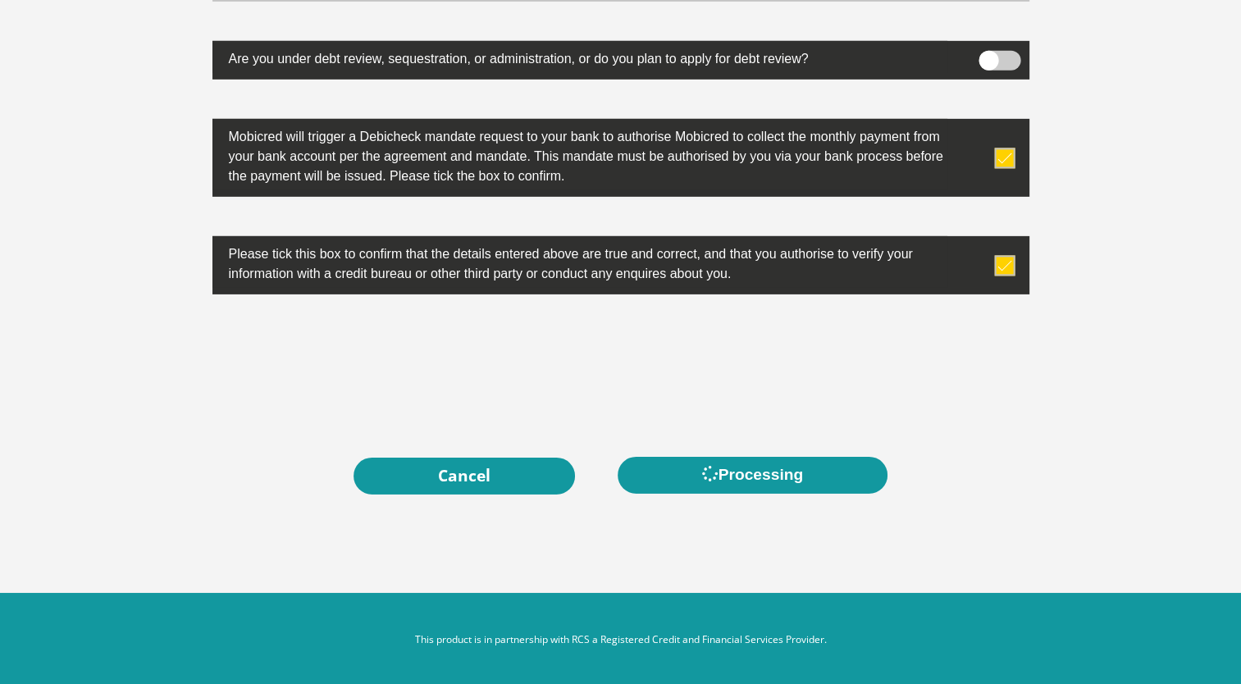
scroll to position [0, 0]
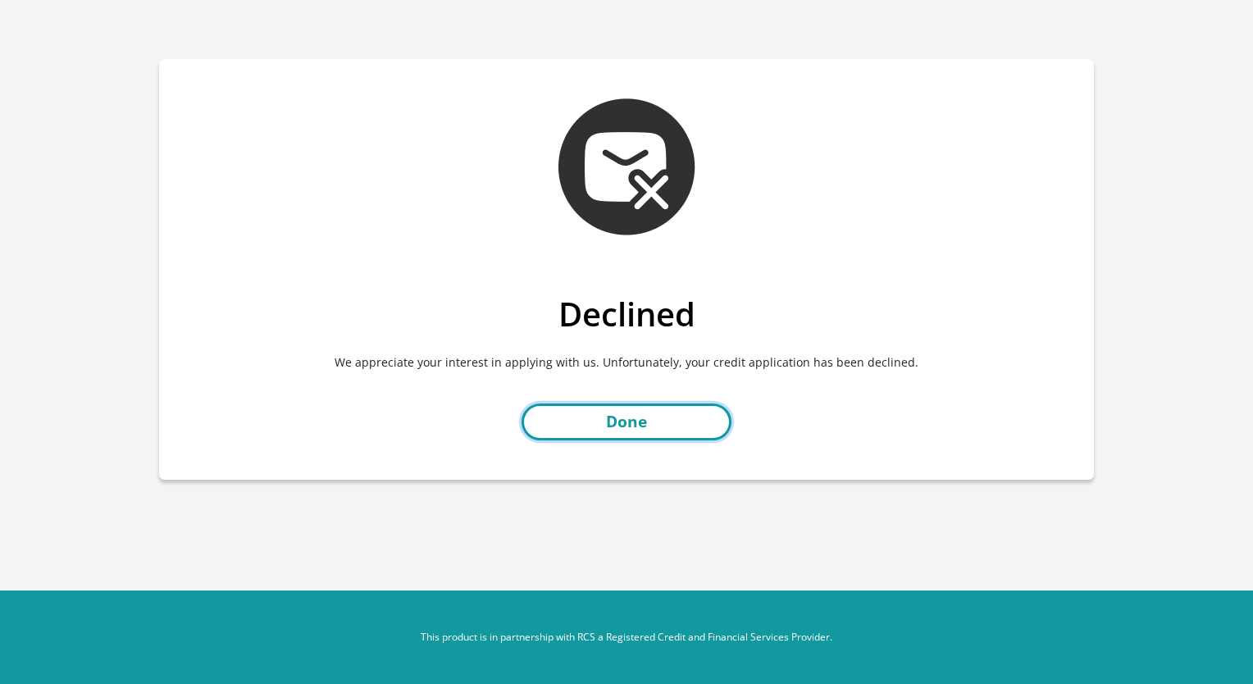
click at [654, 417] on link "Done" at bounding box center [627, 421] width 210 height 37
